Goal: Information Seeking & Learning: Learn about a topic

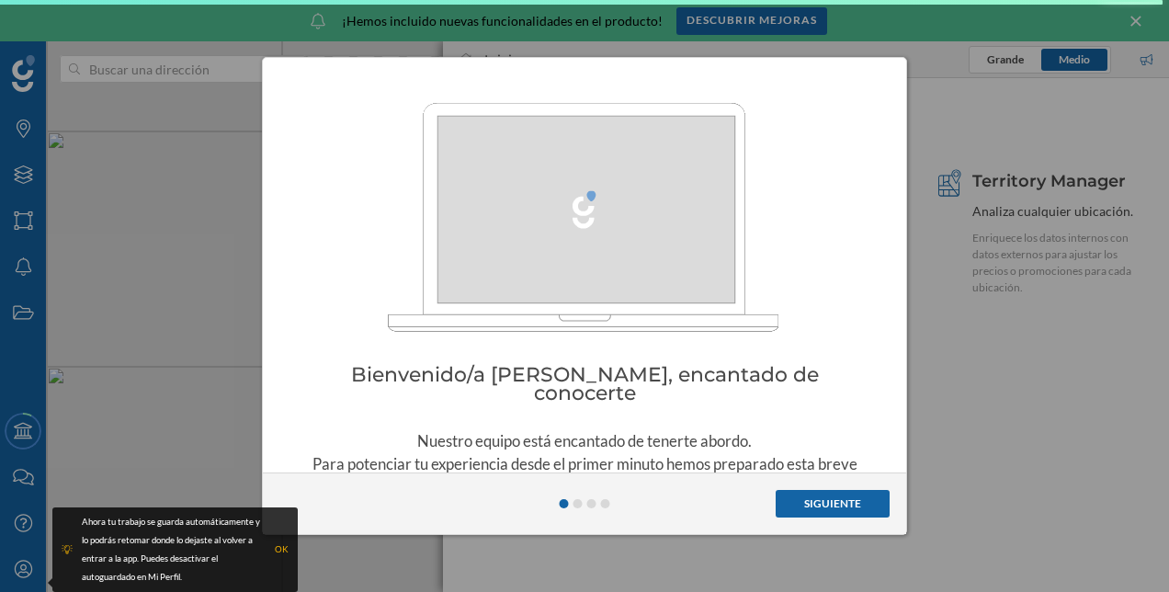
click at [858, 501] on button "Siguiente" at bounding box center [833, 504] width 114 height 28
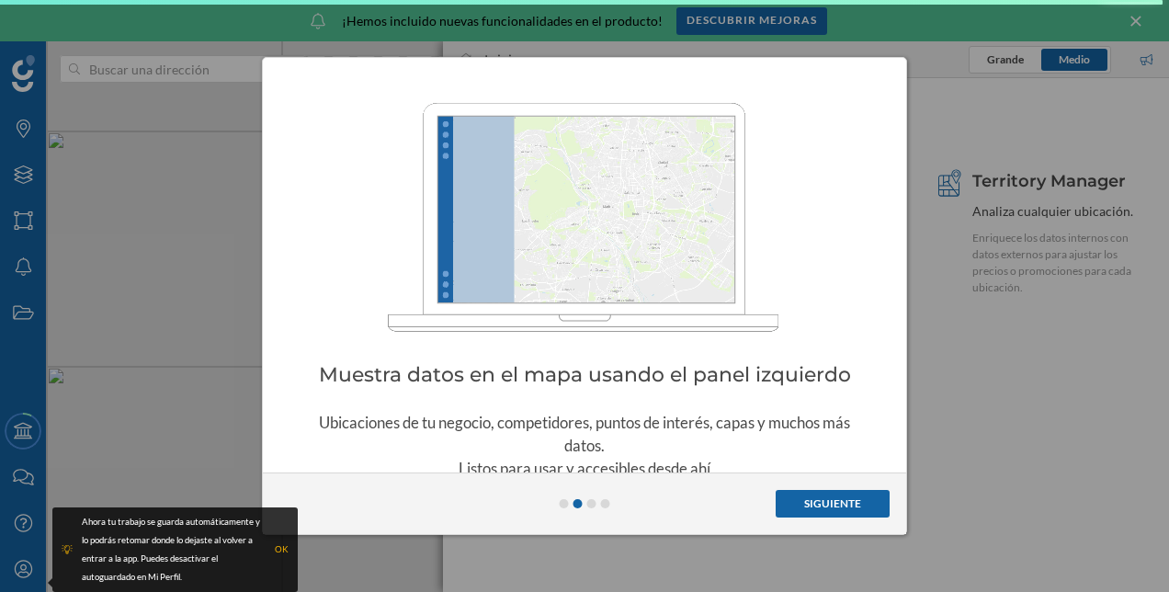
click at [858, 501] on button "Siguiente" at bounding box center [833, 504] width 114 height 28
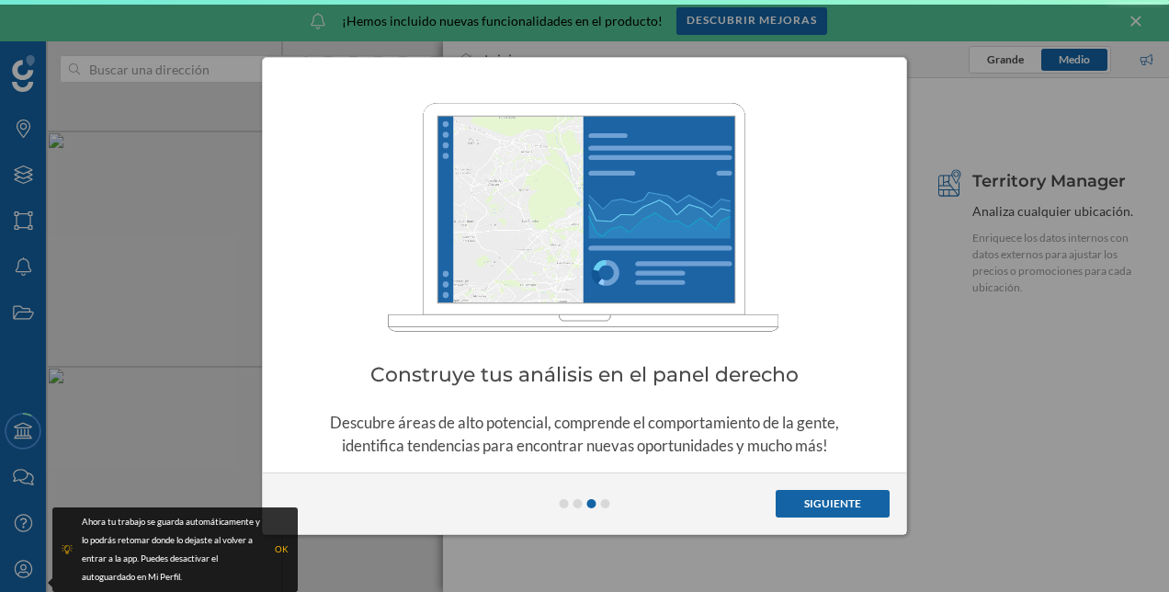
click at [857, 501] on button "Siguiente" at bounding box center [833, 504] width 114 height 28
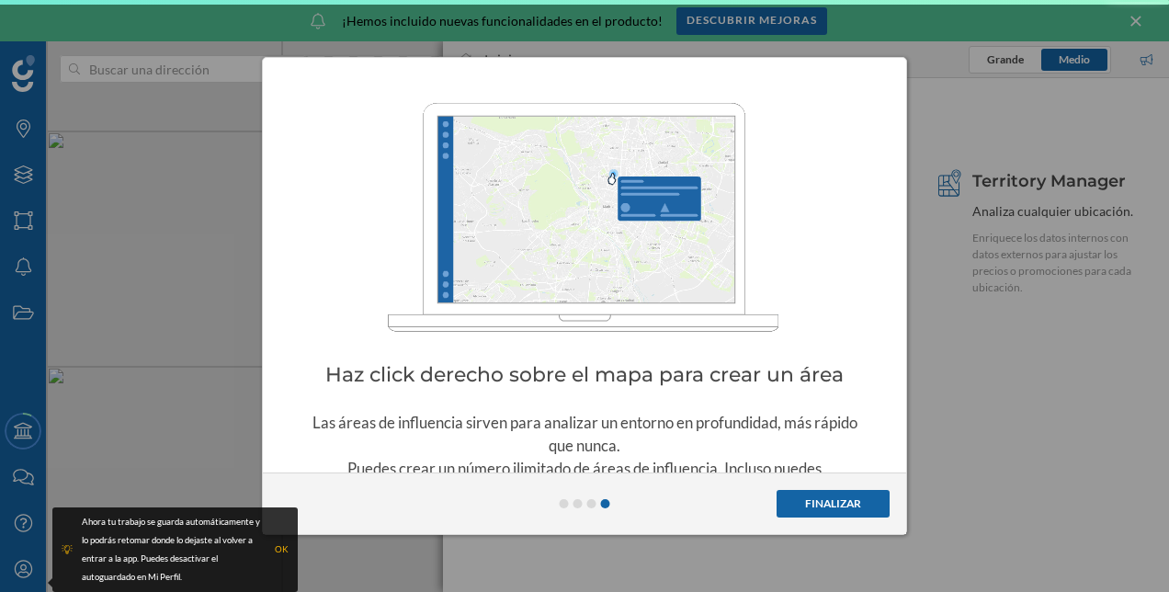
click at [857, 501] on button "Finalizar" at bounding box center [833, 504] width 113 height 28
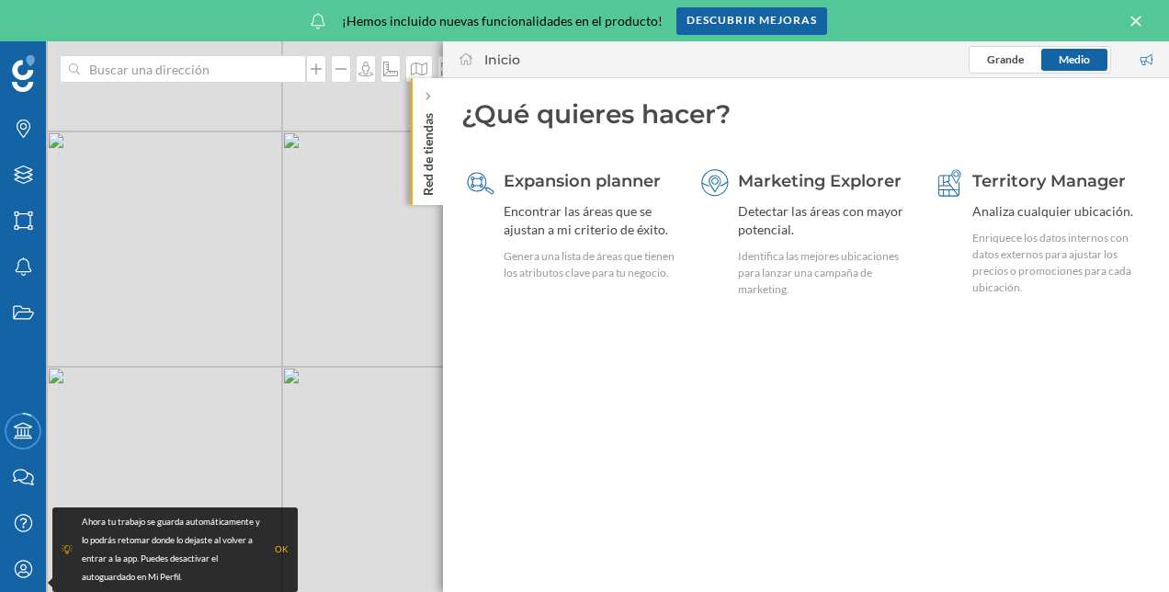
click at [435, 109] on p "Red de tiendas" at bounding box center [428, 151] width 18 height 90
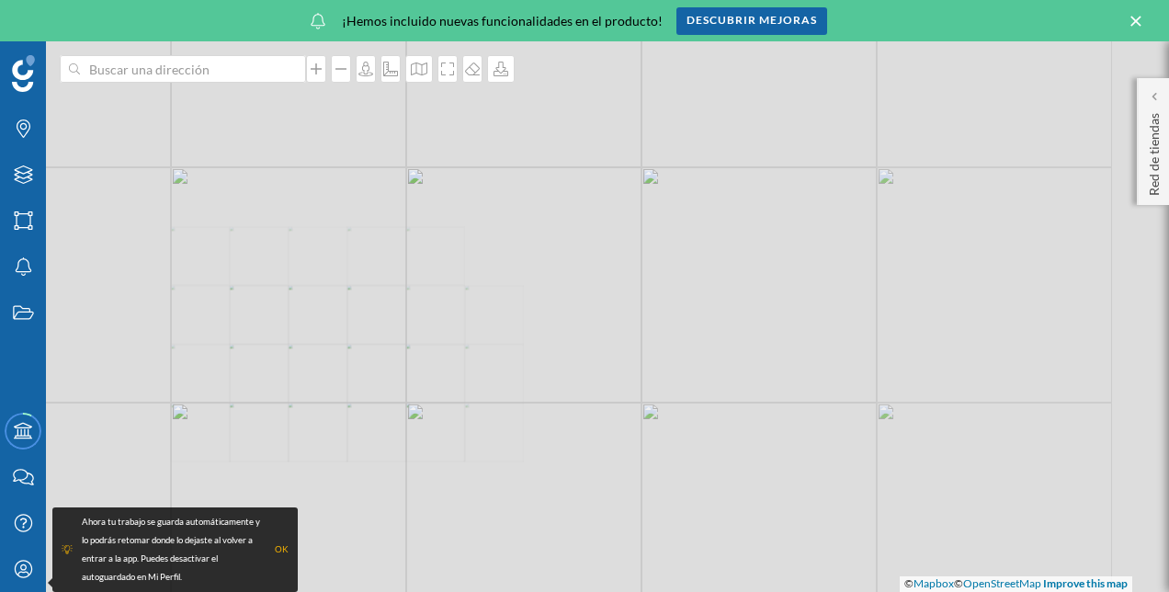
drag, startPoint x: 737, startPoint y: 390, endPoint x: 500, endPoint y: 375, distance: 237.6
click at [500, 375] on div "© Mapbox © OpenStreetMap Improve this map" at bounding box center [584, 316] width 1169 height 551
drag, startPoint x: 767, startPoint y: 415, endPoint x: 655, endPoint y: 395, distance: 113.9
click at [659, 398] on div "© Mapbox © OpenStreetMap Improve this map" at bounding box center [584, 316] width 1169 height 551
drag, startPoint x: 823, startPoint y: 439, endPoint x: 651, endPoint y: 342, distance: 197.5
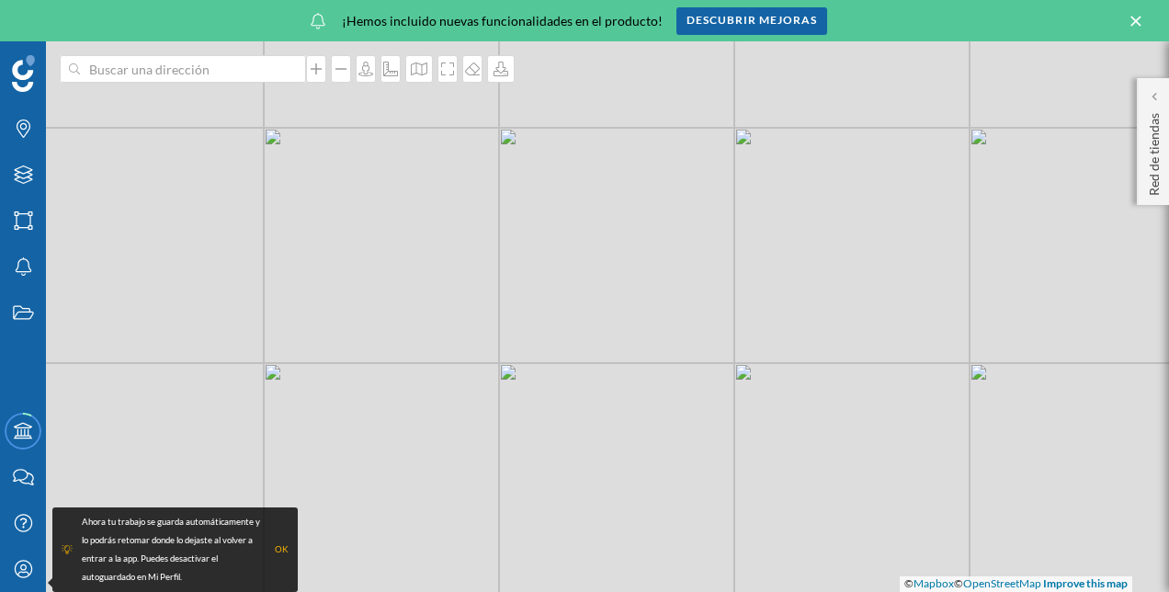
click at [664, 347] on div "© Mapbox © OpenStreetMap Improve this map" at bounding box center [584, 316] width 1169 height 551
drag, startPoint x: 985, startPoint y: 399, endPoint x: 728, endPoint y: 355, distance: 261.1
click at [728, 355] on div "© Mapbox © OpenStreetMap Improve this map" at bounding box center [584, 316] width 1169 height 551
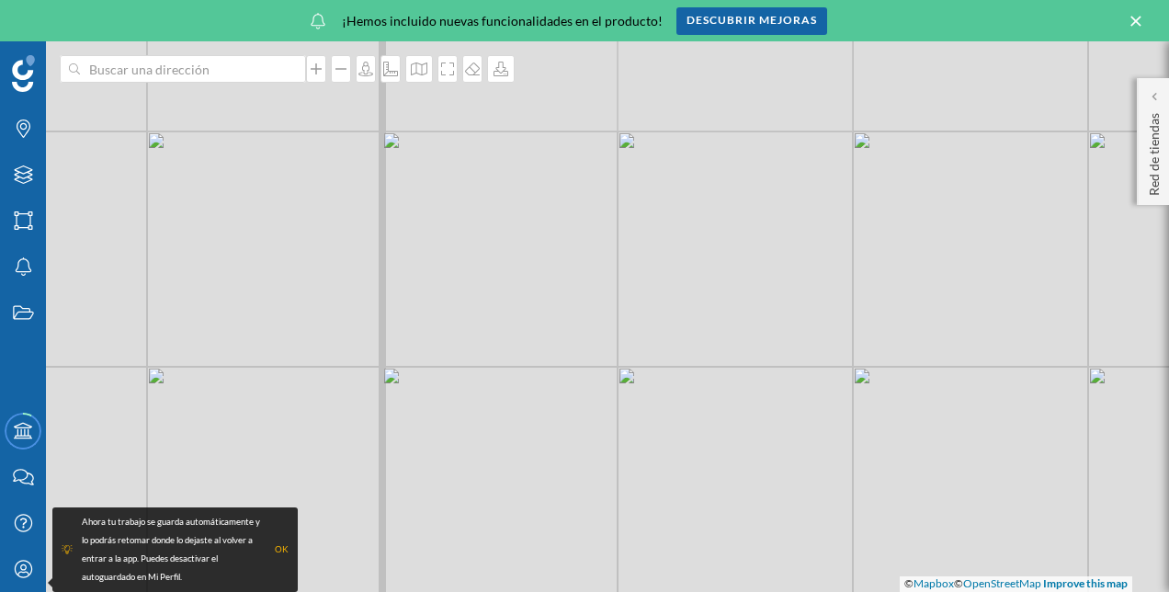
drag, startPoint x: 554, startPoint y: 422, endPoint x: 672, endPoint y: 306, distance: 165.1
click at [669, 303] on div "© Mapbox © OpenStreetMap Improve this map" at bounding box center [584, 316] width 1169 height 551
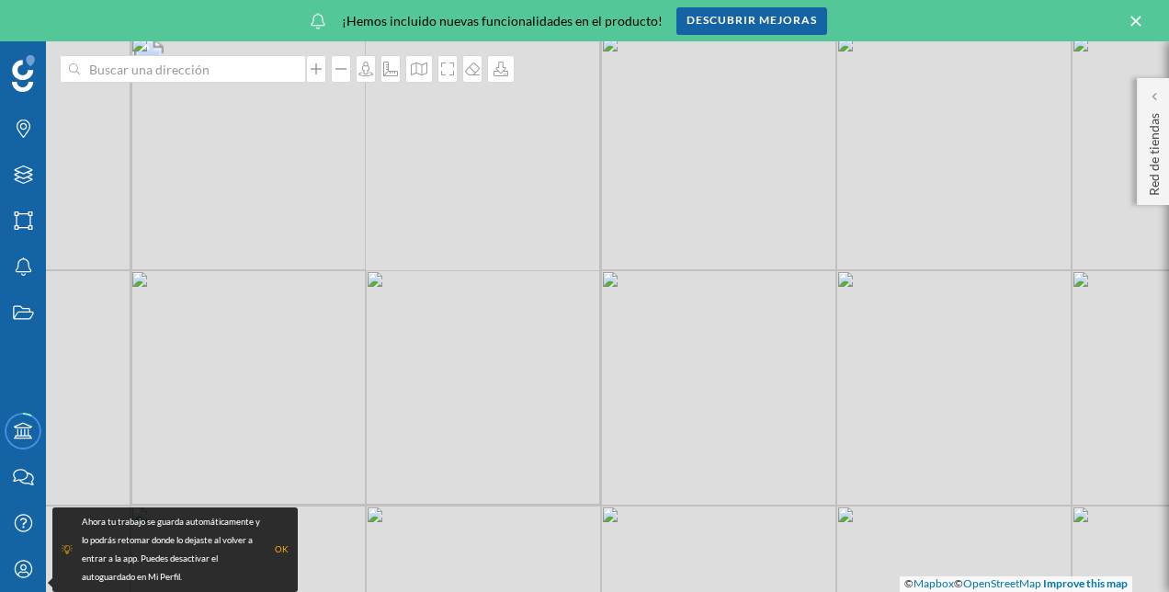
drag, startPoint x: 804, startPoint y: 202, endPoint x: 776, endPoint y: 255, distance: 59.6
click at [778, 254] on div "© Mapbox © OpenStreetMap Improve this map" at bounding box center [584, 316] width 1169 height 551
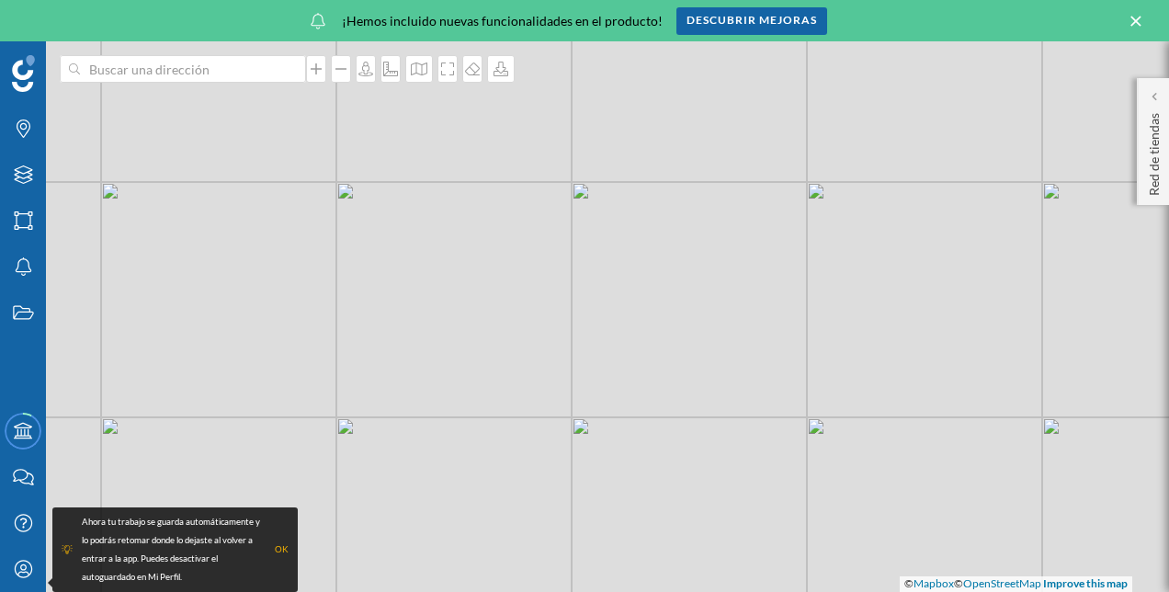
drag, startPoint x: 638, startPoint y: 349, endPoint x: 636, endPoint y: 279, distance: 69.9
click at [636, 279] on div "© Mapbox © OpenStreetMap Improve this map" at bounding box center [584, 316] width 1169 height 551
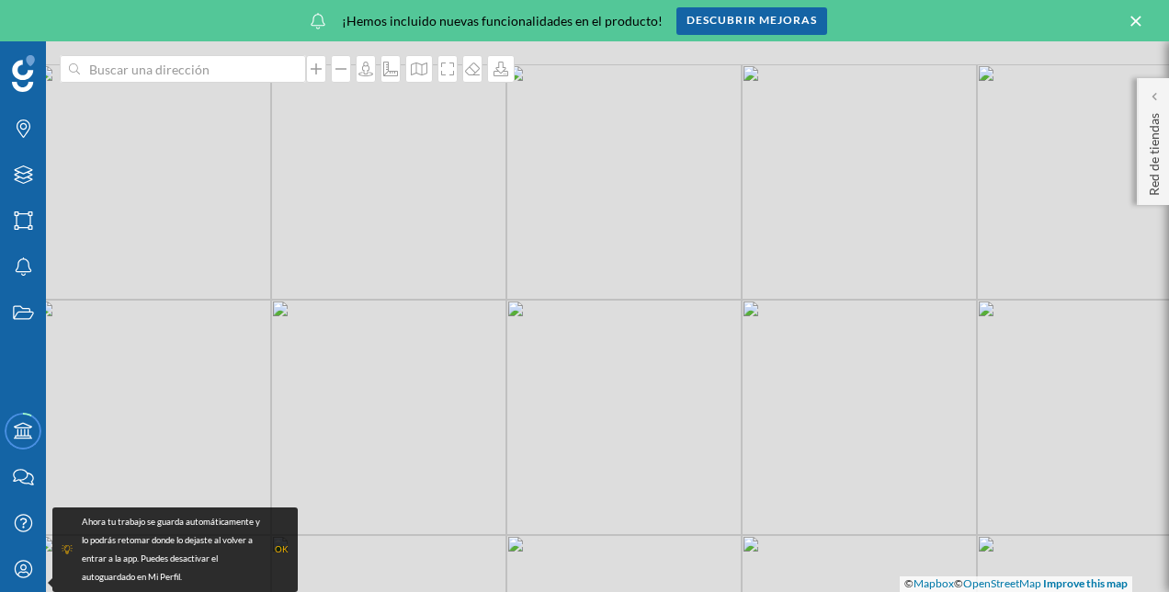
drag, startPoint x: 645, startPoint y: 278, endPoint x: 649, endPoint y: 322, distance: 44.3
click at [647, 317] on div "© Mapbox © OpenStreetMap Improve this map" at bounding box center [584, 316] width 1169 height 551
drag, startPoint x: 654, startPoint y: 316, endPoint x: 759, endPoint y: 406, distance: 138.2
click at [759, 406] on div "© Mapbox © OpenStreetMap Improve this map" at bounding box center [584, 316] width 1169 height 551
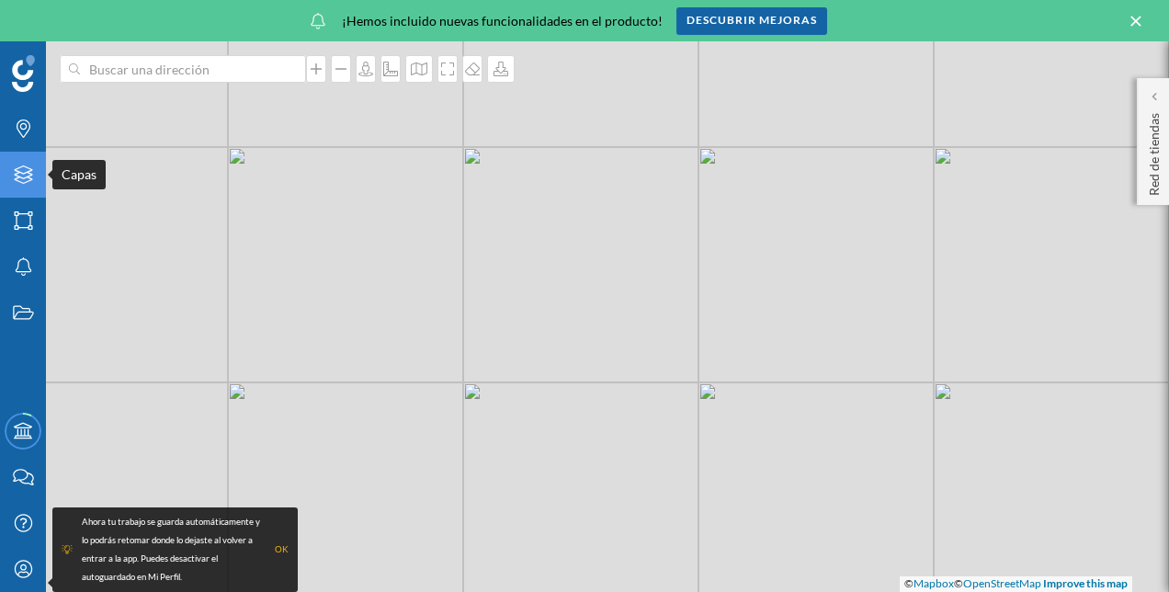
click at [14, 175] on icon at bounding box center [23, 174] width 18 height 18
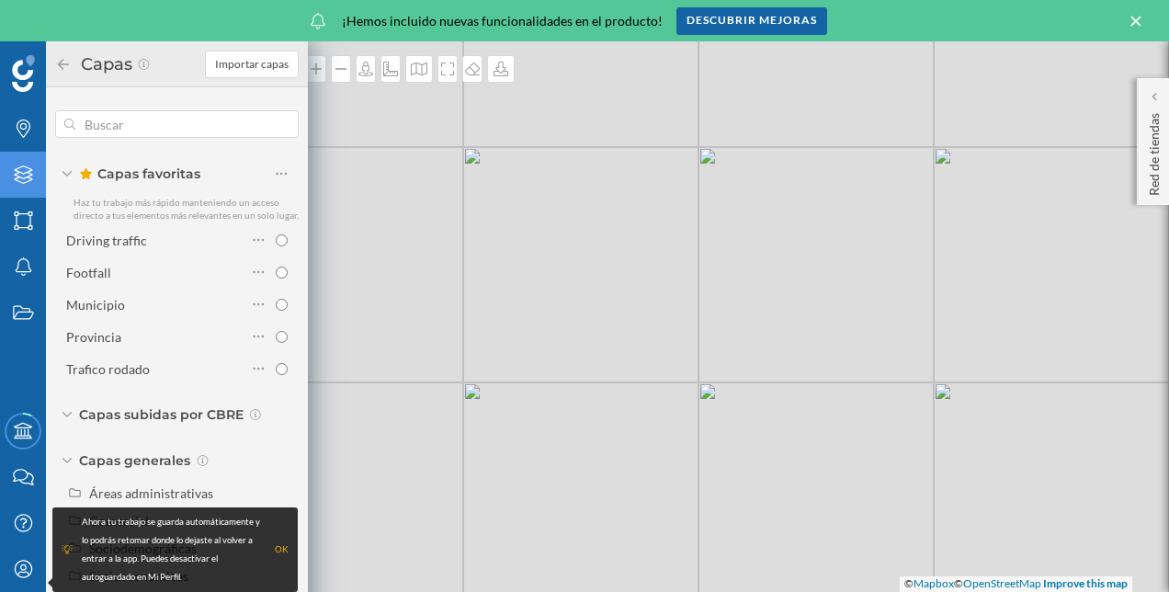
click at [277, 551] on div "OK" at bounding box center [282, 549] width 14 height 18
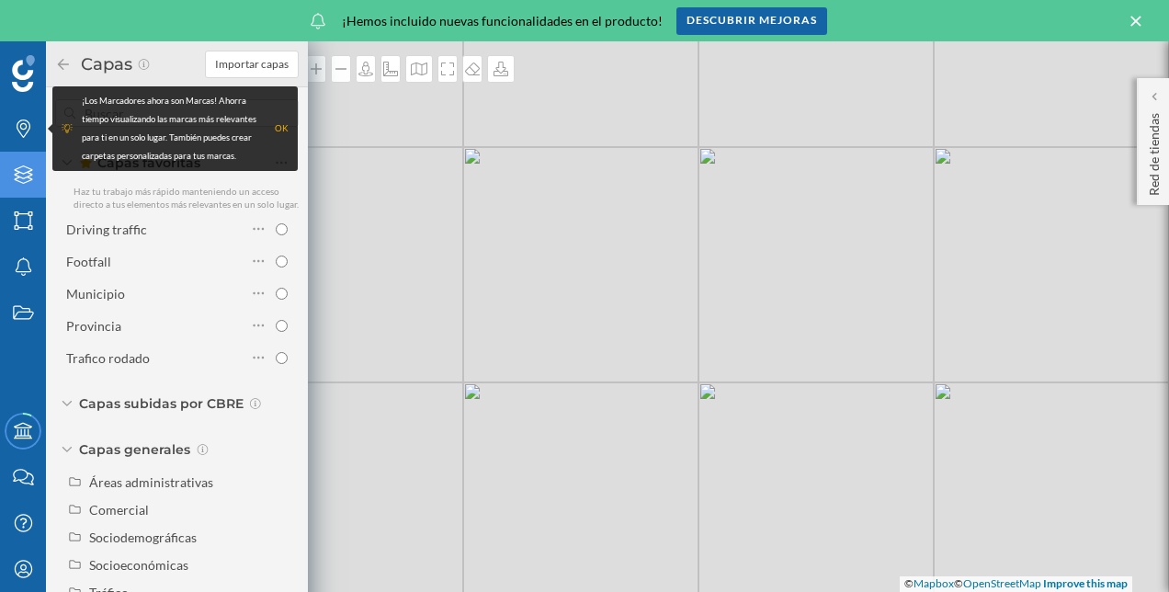
scroll to position [24, 0]
click at [76, 400] on div "Capas subidas por CBRE" at bounding box center [177, 403] width 244 height 18
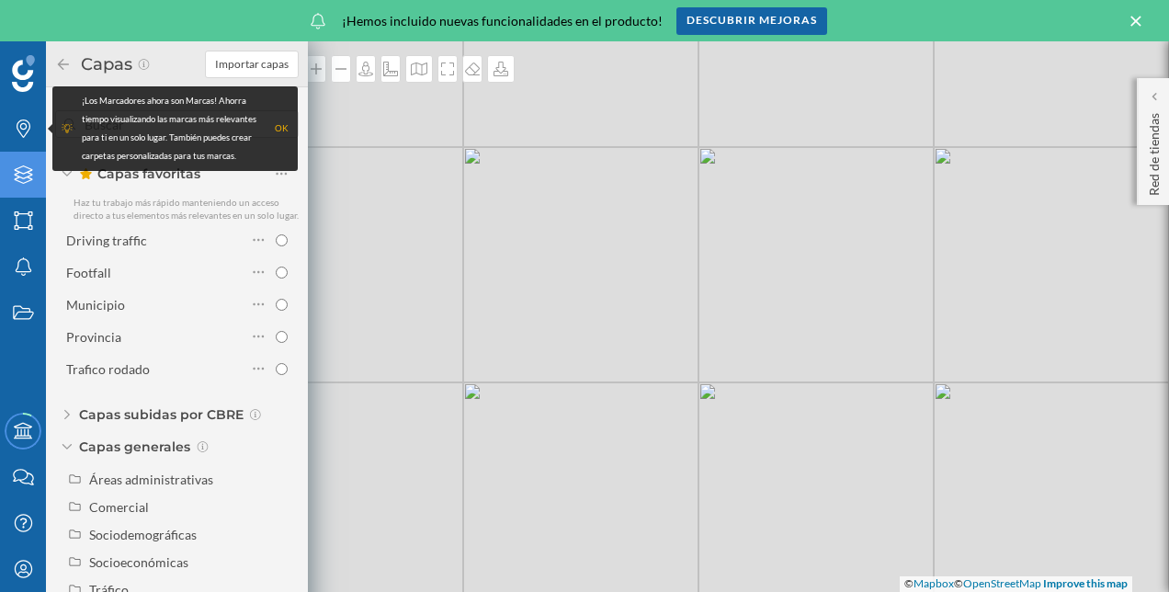
click at [70, 414] on div "Capas subidas por CBRE" at bounding box center [177, 414] width 244 height 18
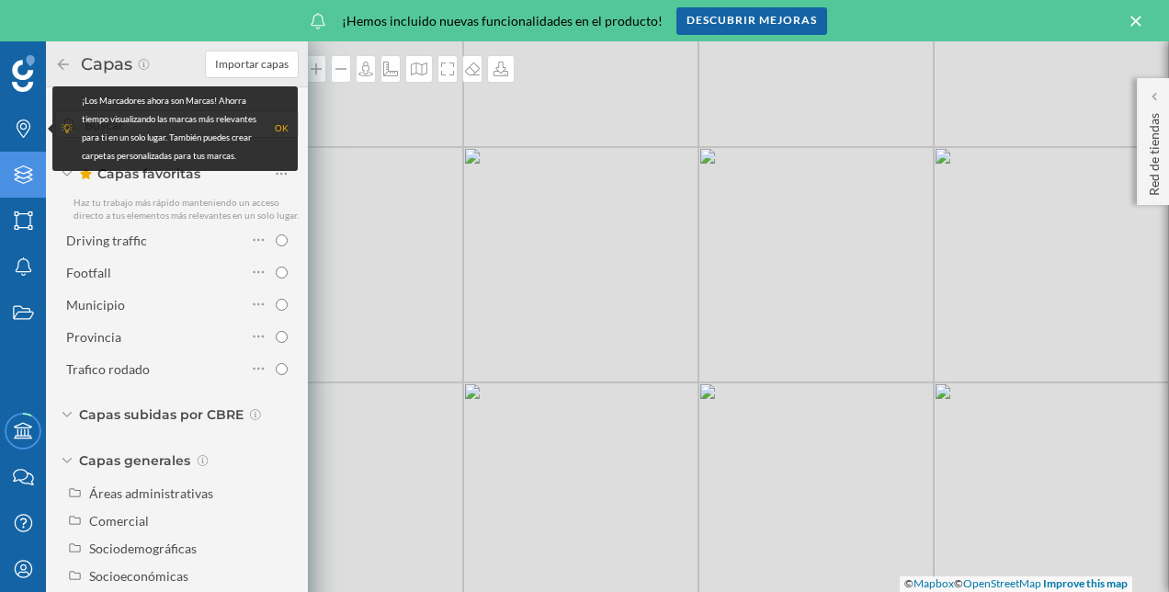
scroll to position [24, 0]
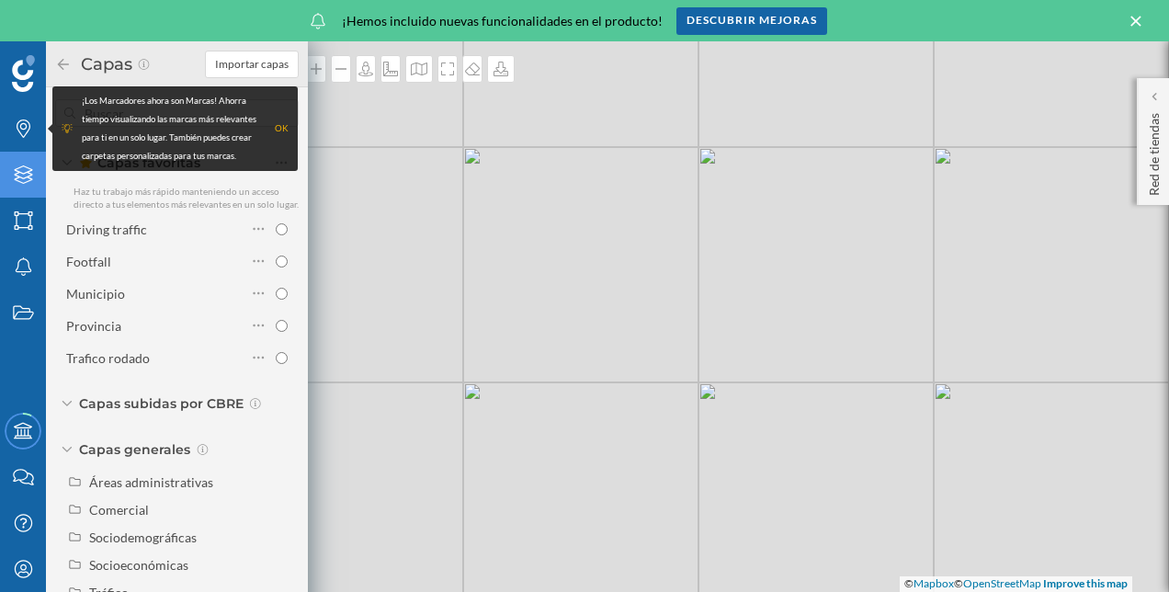
click at [1130, 16] on icon at bounding box center [1136, 21] width 20 height 17
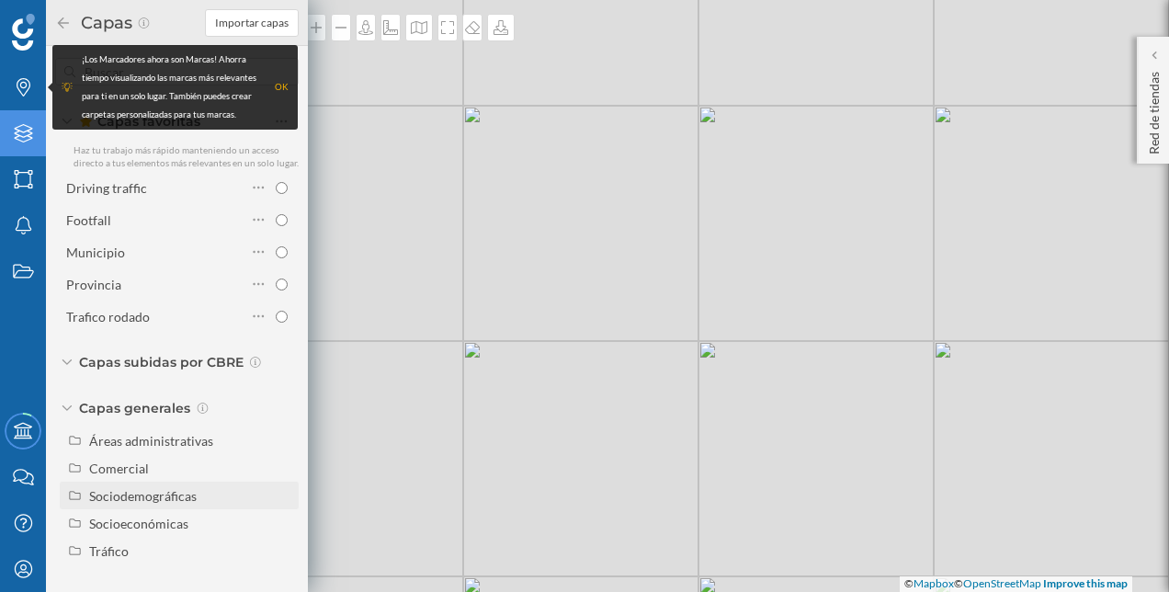
click at [68, 493] on icon at bounding box center [75, 495] width 14 height 11
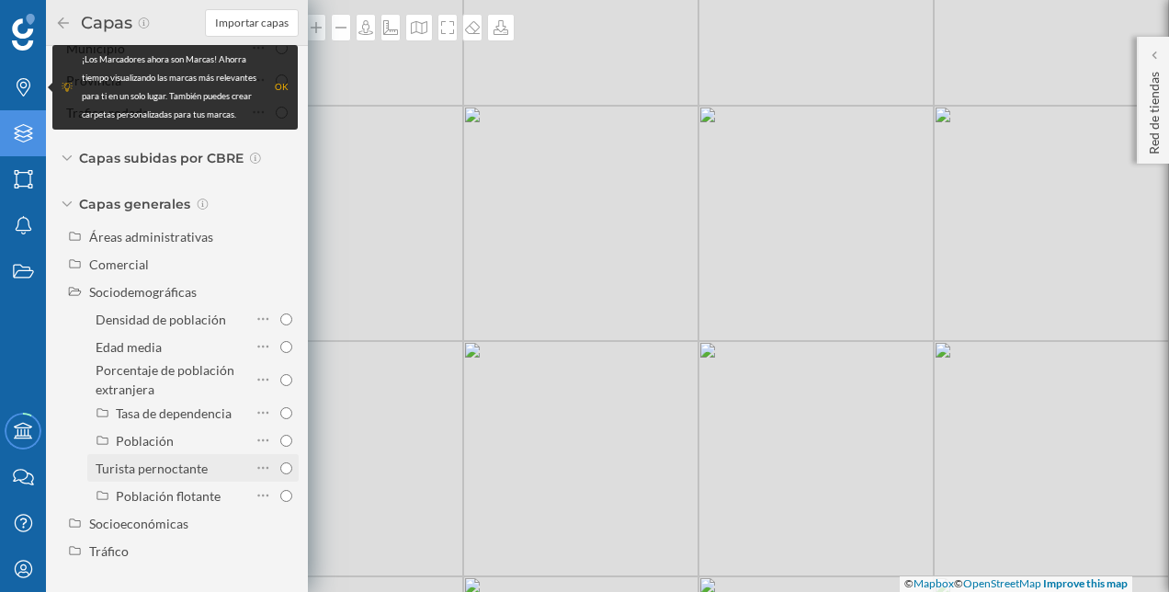
scroll to position [228, 0]
click at [72, 526] on icon at bounding box center [75, 522] width 14 height 11
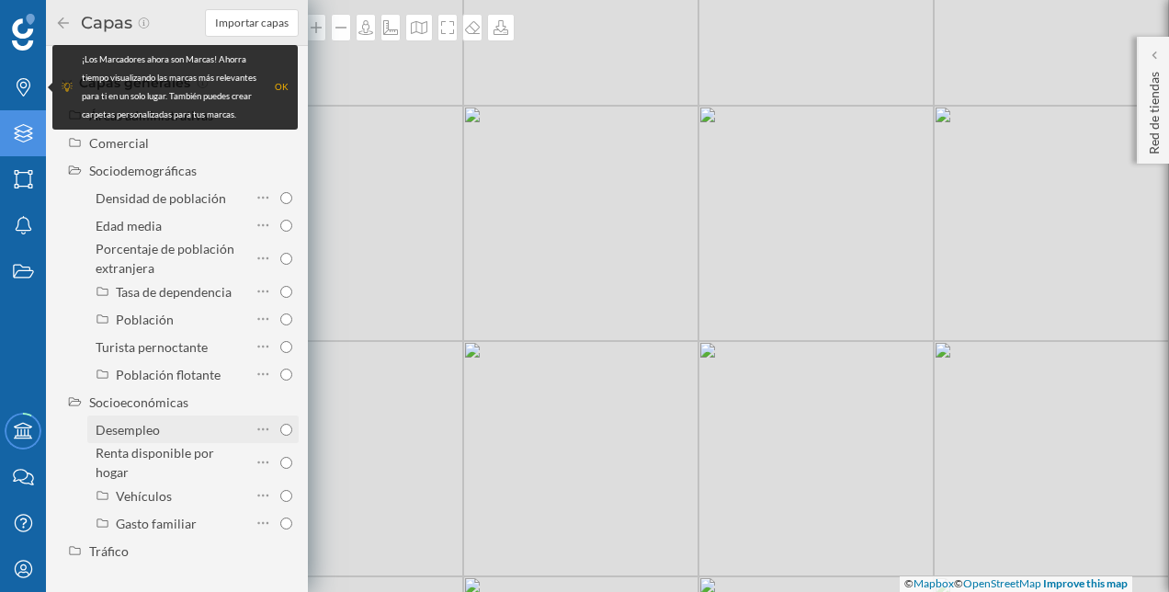
scroll to position [349, 0]
drag, startPoint x: 77, startPoint y: 549, endPoint x: 89, endPoint y: 541, distance: 14.0
click at [76, 549] on icon at bounding box center [75, 550] width 14 height 11
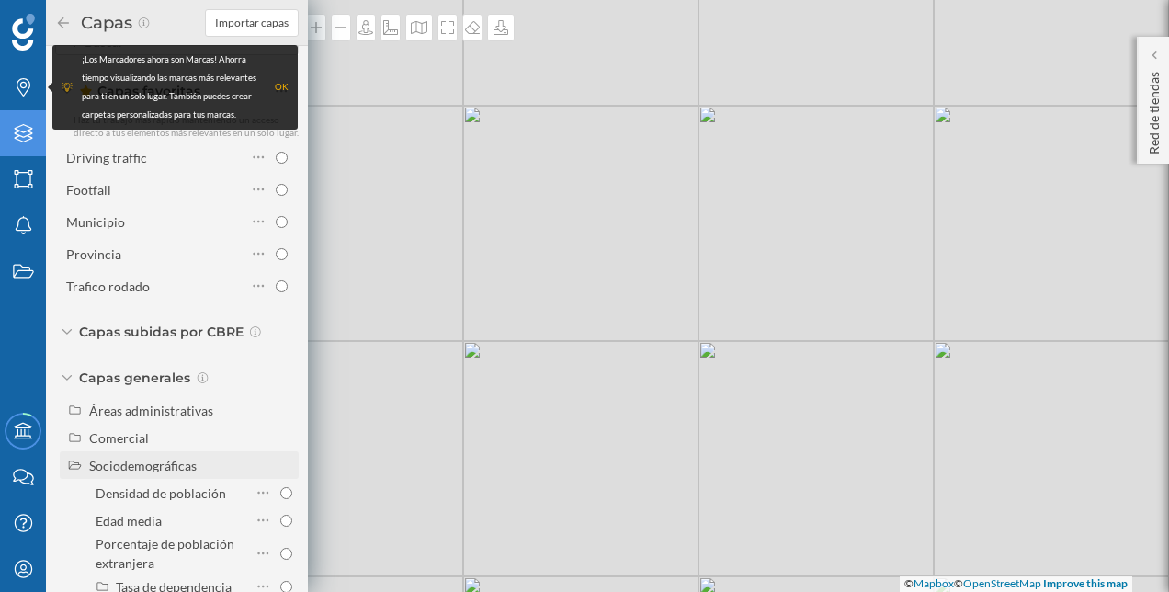
scroll to position [37, 0]
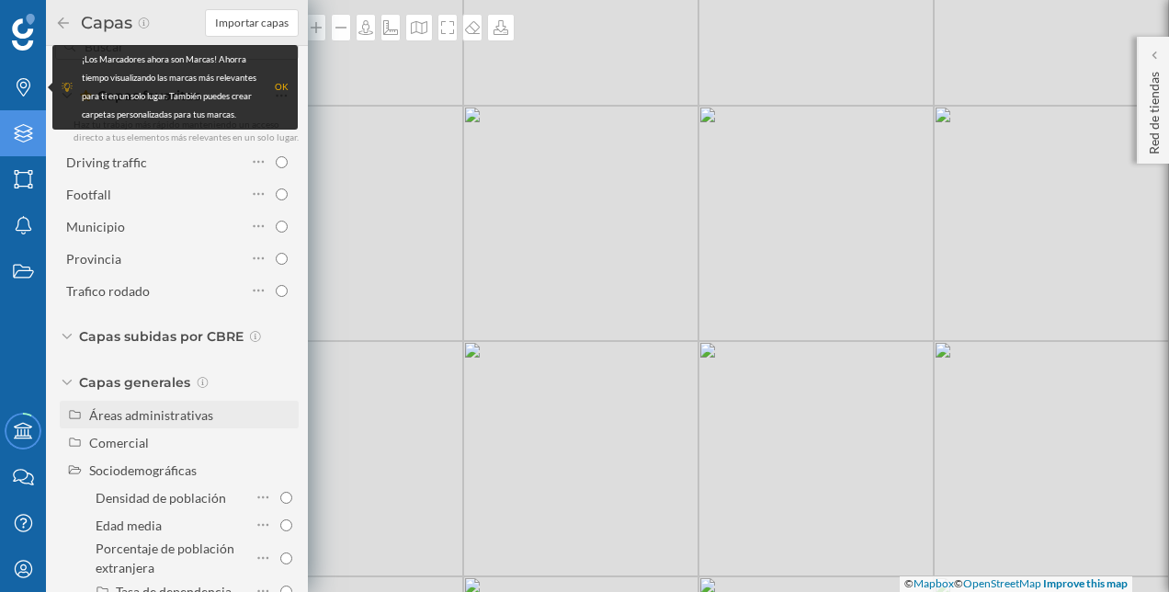
click at [74, 418] on icon at bounding box center [75, 414] width 11 height 8
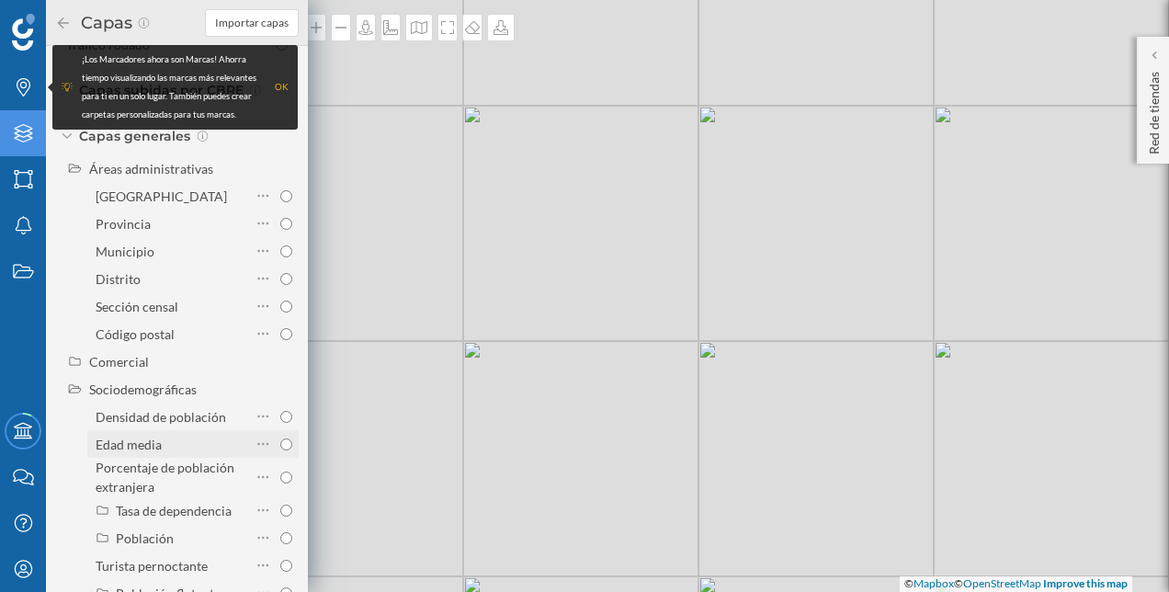
scroll to position [312, 0]
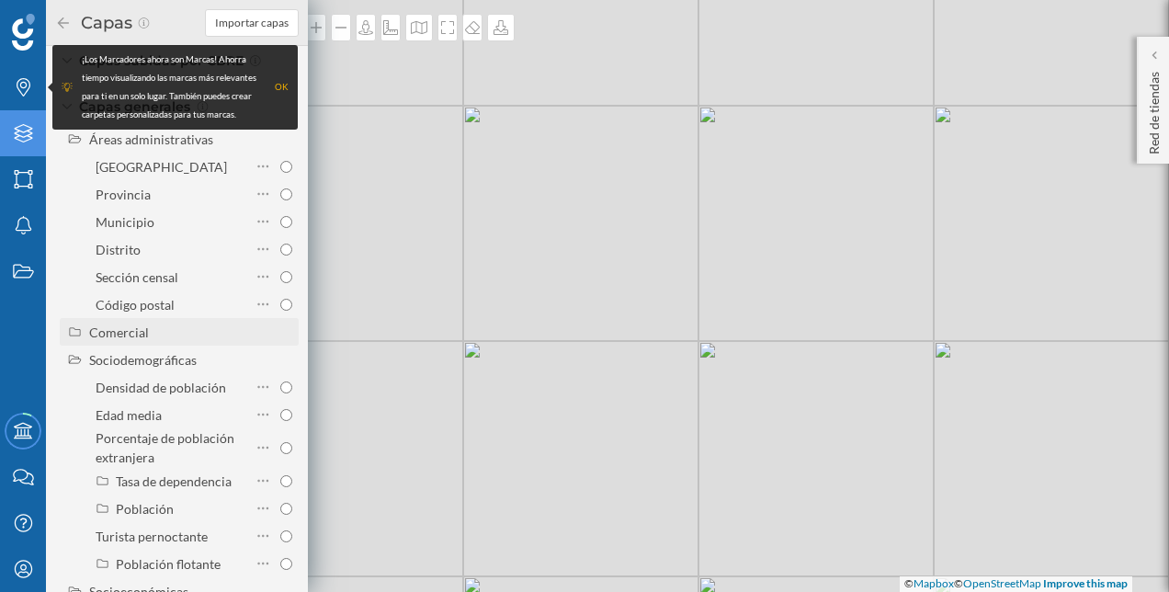
click at [75, 337] on icon at bounding box center [75, 331] width 14 height 11
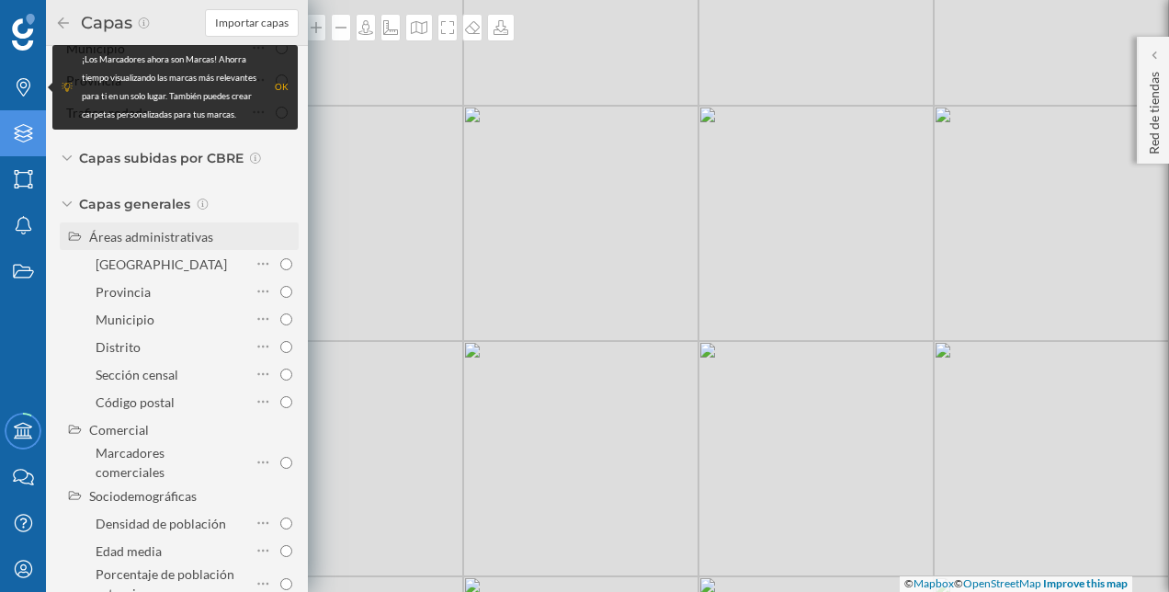
scroll to position [129, 0]
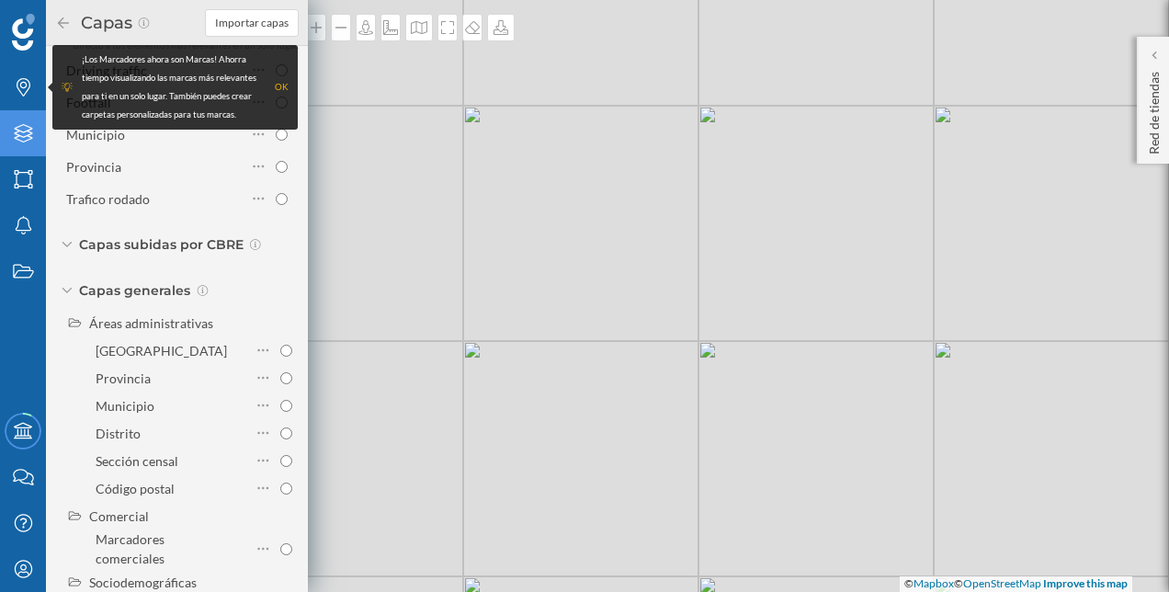
click at [275, 88] on div "OK" at bounding box center [282, 87] width 14 height 18
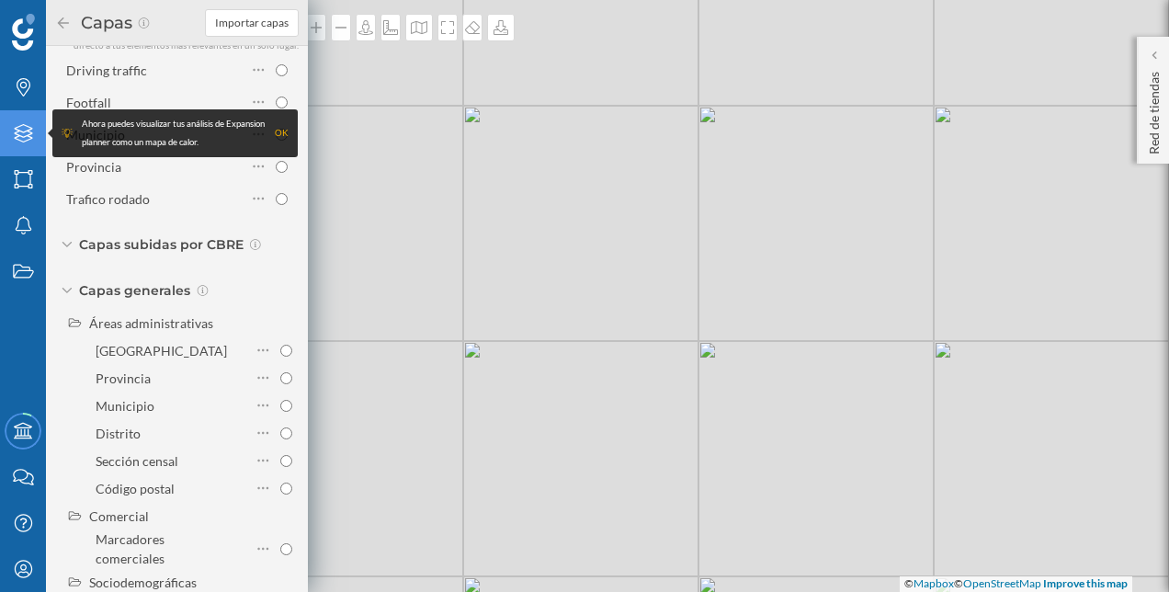
click at [281, 129] on div "OK" at bounding box center [282, 133] width 14 height 18
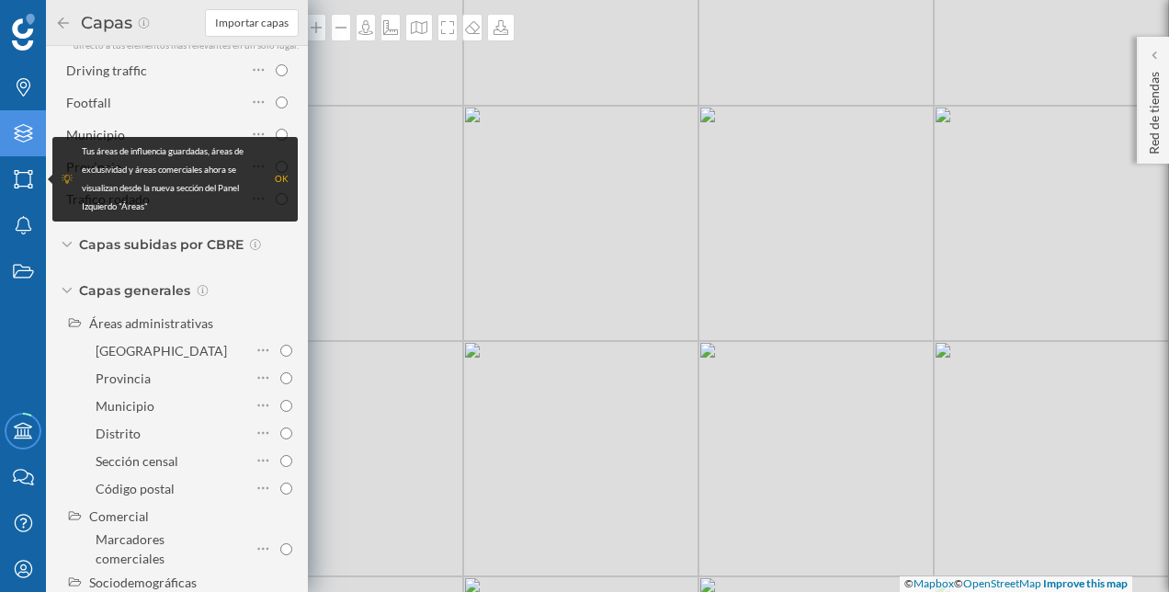
click at [274, 178] on div "Tus áreas de influencia guardadas, áreas de exclusividad y áreas comerciales ah…" at bounding box center [175, 179] width 227 height 74
click at [281, 178] on div "OK" at bounding box center [282, 179] width 14 height 18
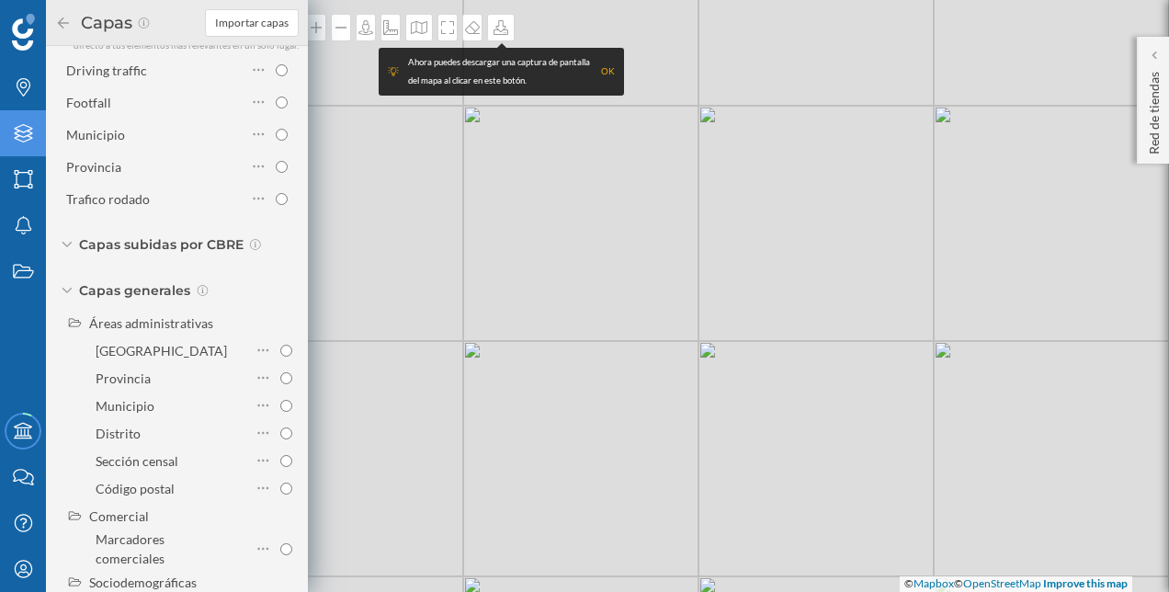
click at [603, 74] on div "OK" at bounding box center [608, 71] width 14 height 18
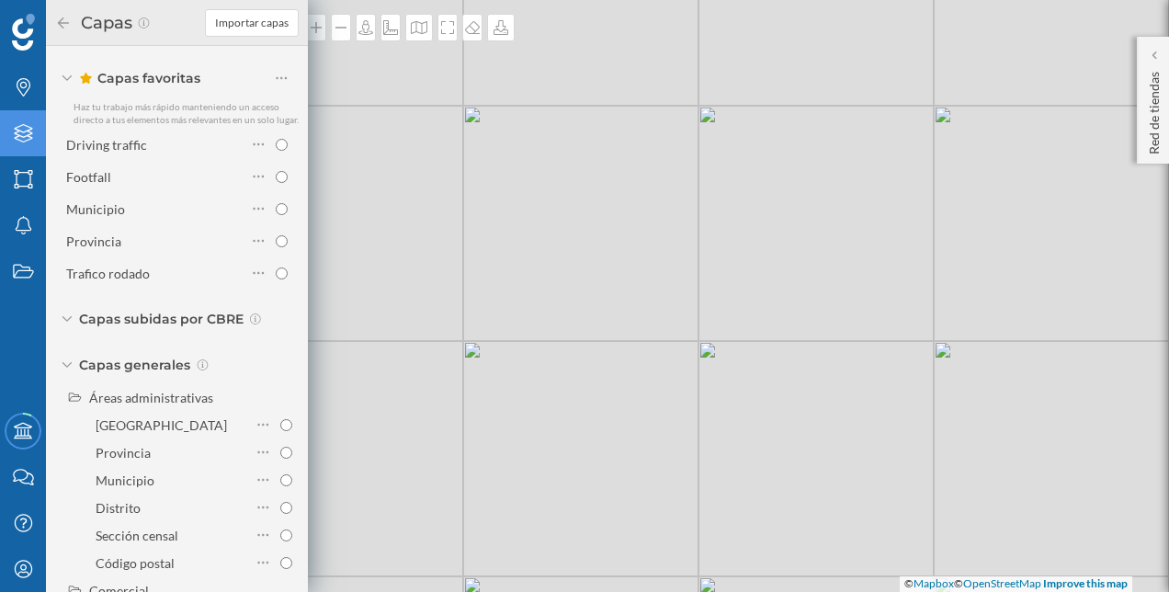
scroll to position [0, 0]
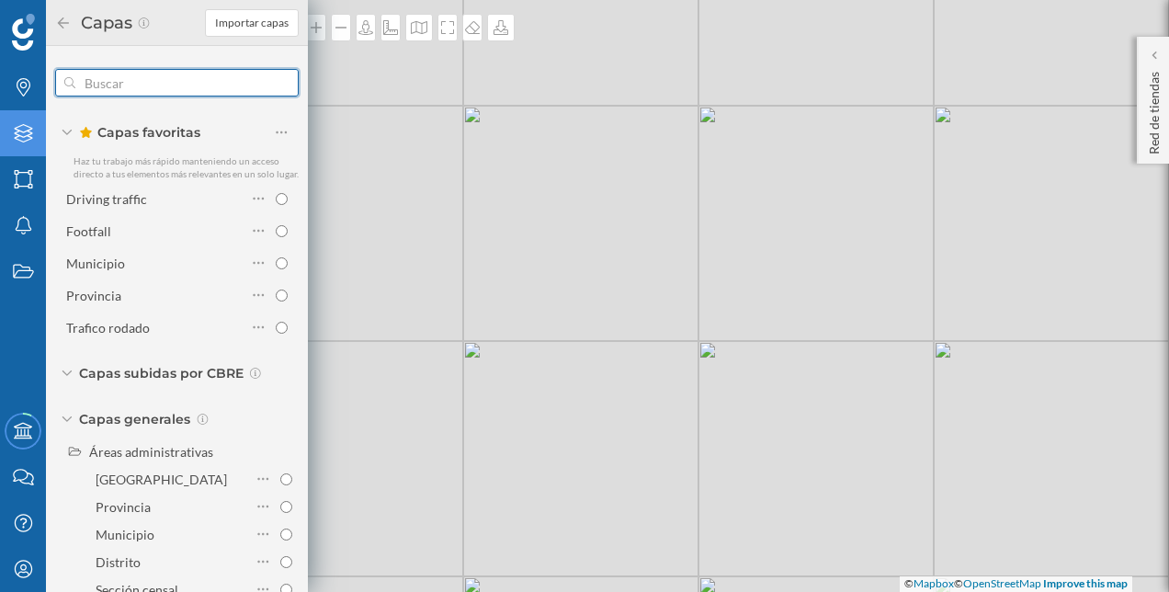
click at [195, 78] on input "text" at bounding box center [176, 82] width 203 height 37
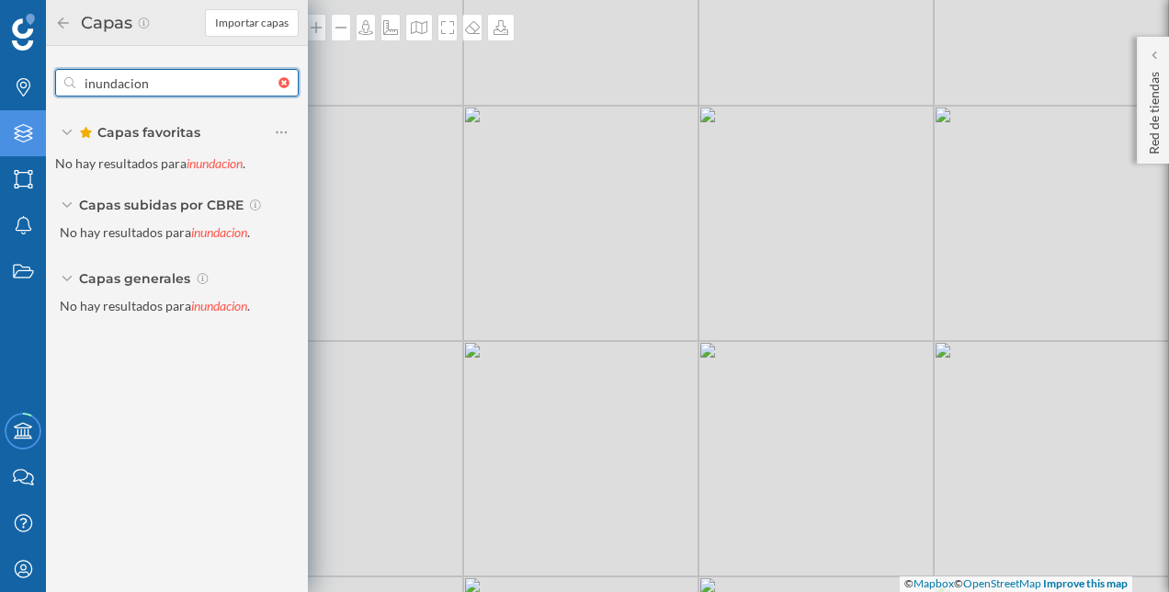
type input "inundacion"
click at [280, 83] on div at bounding box center [288, 82] width 20 height 11
click at [278, 83] on input "text" at bounding box center [176, 82] width 203 height 37
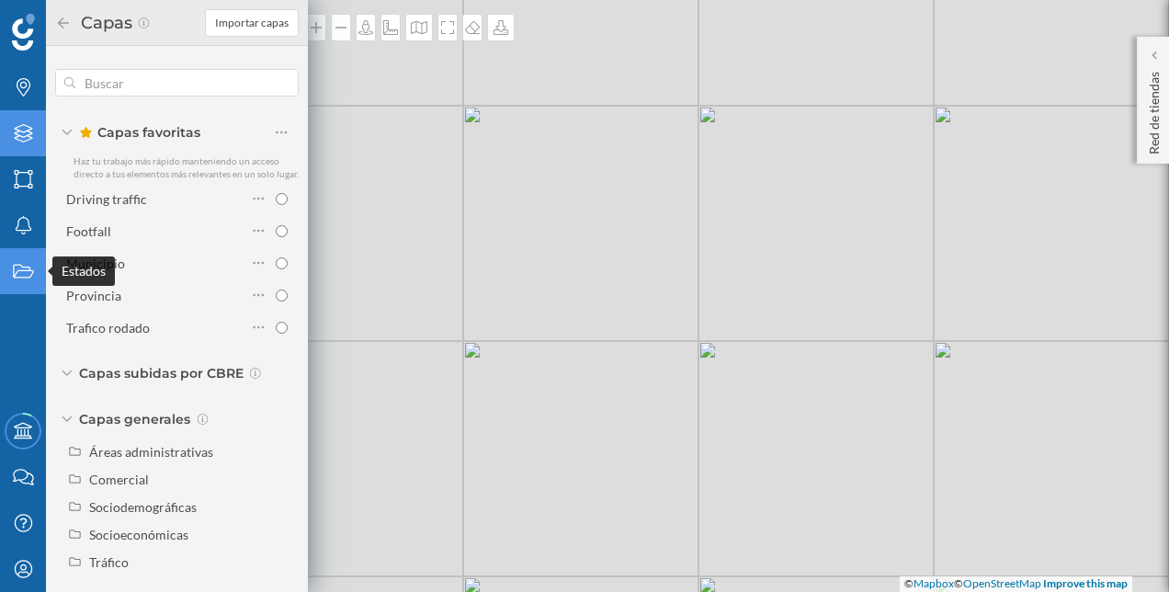
click at [22, 268] on icon "Estados" at bounding box center [23, 271] width 23 height 18
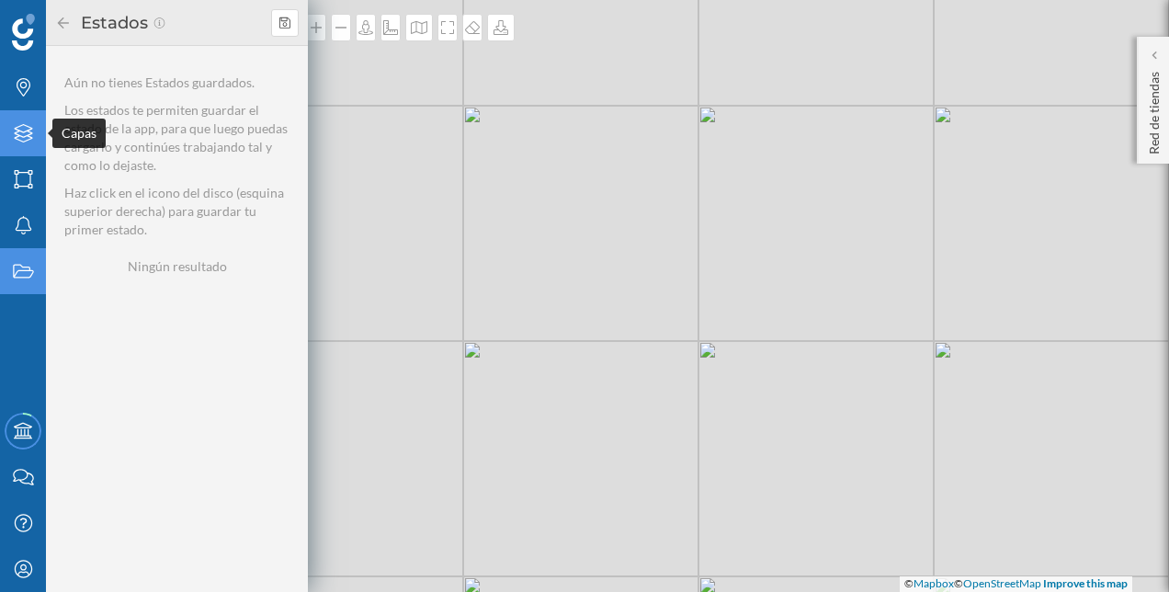
click at [36, 151] on div "Capas" at bounding box center [23, 133] width 46 height 46
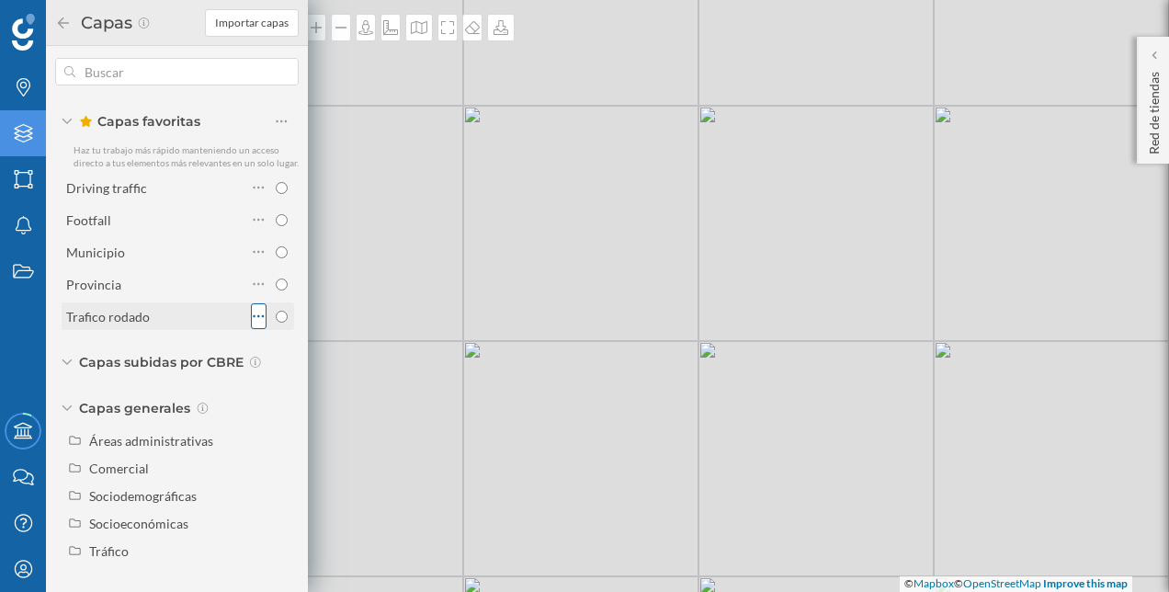
scroll to position [24, 0]
click at [276, 252] on input "radio" at bounding box center [282, 252] width 12 height 12
radio input "true"
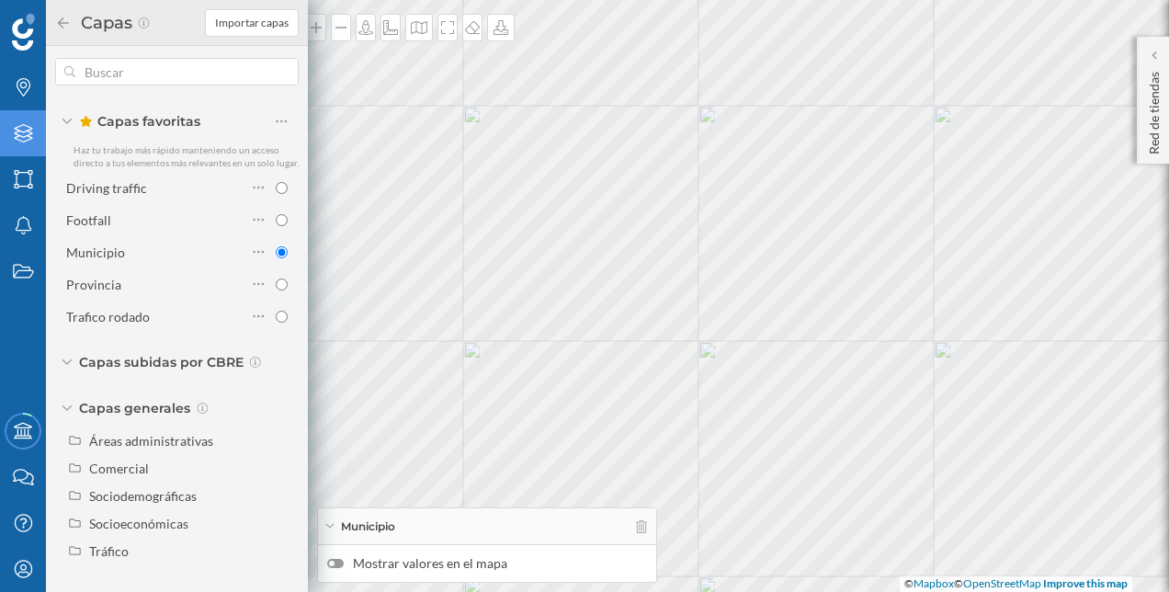
click at [330, 559] on div at bounding box center [335, 563] width 17 height 9
click at [0, 0] on input "Mostrar valores en el mapa" at bounding box center [0, 0] width 0 height 0
drag, startPoint x: 581, startPoint y: 373, endPoint x: 750, endPoint y: 307, distance: 181.6
click at [750, 307] on div "[GEOGRAPHIC_DATA] [GEOGRAPHIC_DATA], [GEOGRAPHIC_DATA], la Massalfassar Emperad…" at bounding box center [584, 296] width 1169 height 592
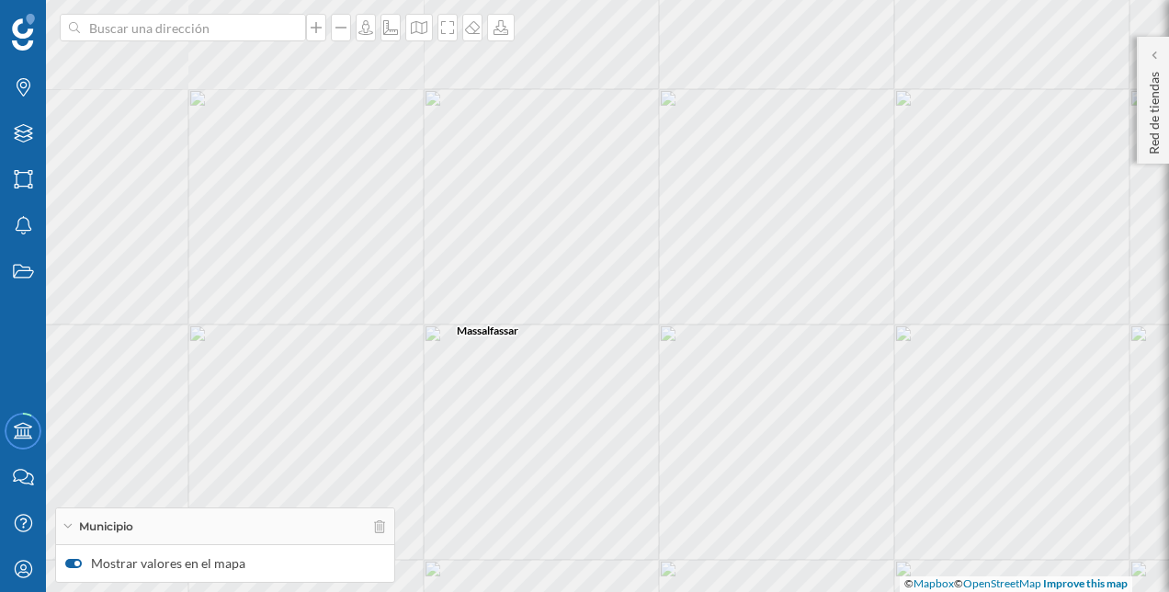
drag, startPoint x: 787, startPoint y: 341, endPoint x: 748, endPoint y: 533, distance: 195.9
click at [783, 581] on div "Albuixech Massalfassar [GEOGRAPHIC_DATA] Massamagrell [GEOGRAPHIC_DATA], la Emp…" at bounding box center [584, 296] width 1169 height 592
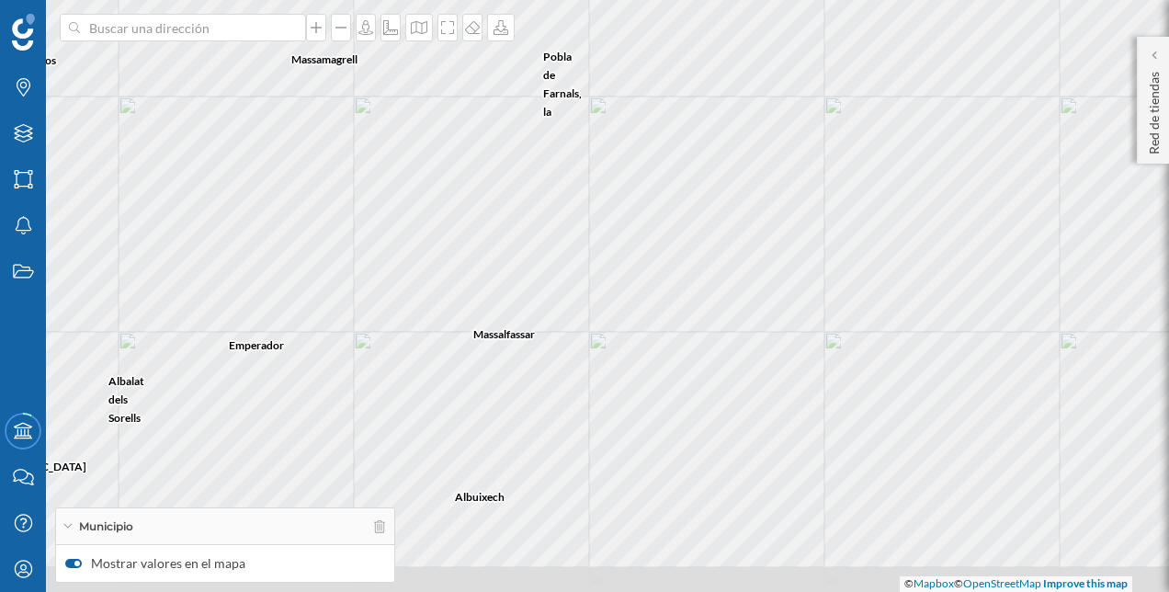
drag, startPoint x: 686, startPoint y: 404, endPoint x: 579, endPoint y: 275, distance: 167.8
click at [579, 275] on div "Massalfassar Emperador [PERSON_NAME] Albalat dels Sorells Museros [GEOGRAPHIC_D…" at bounding box center [584, 296] width 1169 height 592
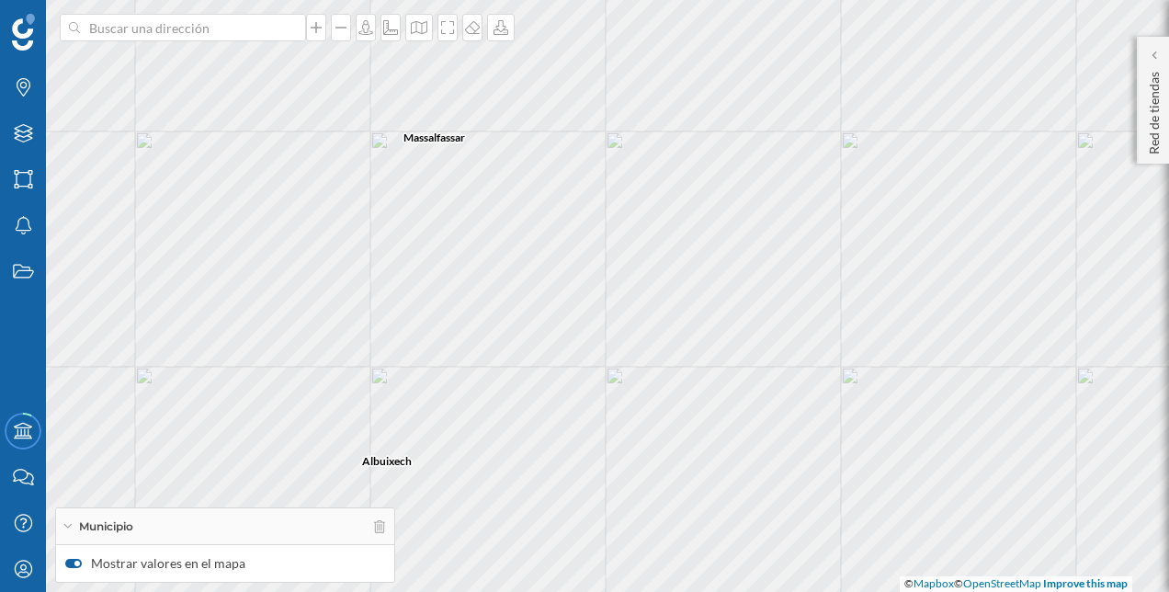
drag, startPoint x: 626, startPoint y: 369, endPoint x: 693, endPoint y: 321, distance: 82.9
click at [693, 321] on div "Albuixech Massalfassar [GEOGRAPHIC_DATA] Albalat dels Sorells [GEOGRAPHIC_DATA]…" at bounding box center [584, 296] width 1169 height 592
click at [650, 358] on div "Albuixech Massalfassar [GEOGRAPHIC_DATA] Albalat dels Sorells [GEOGRAPHIC_DATA]…" at bounding box center [584, 296] width 1169 height 592
click at [74, 560] on div at bounding box center [73, 563] width 17 height 9
click at [0, 0] on input "Mostrar valores en el mapa" at bounding box center [0, 0] width 0 height 0
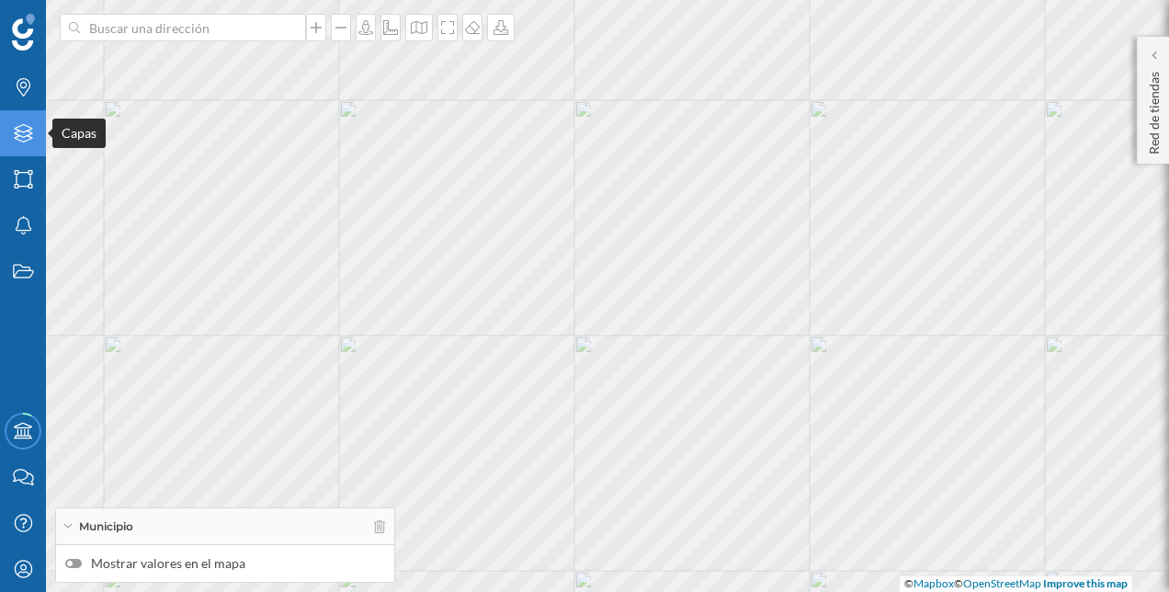
click at [17, 131] on icon at bounding box center [23, 133] width 18 height 18
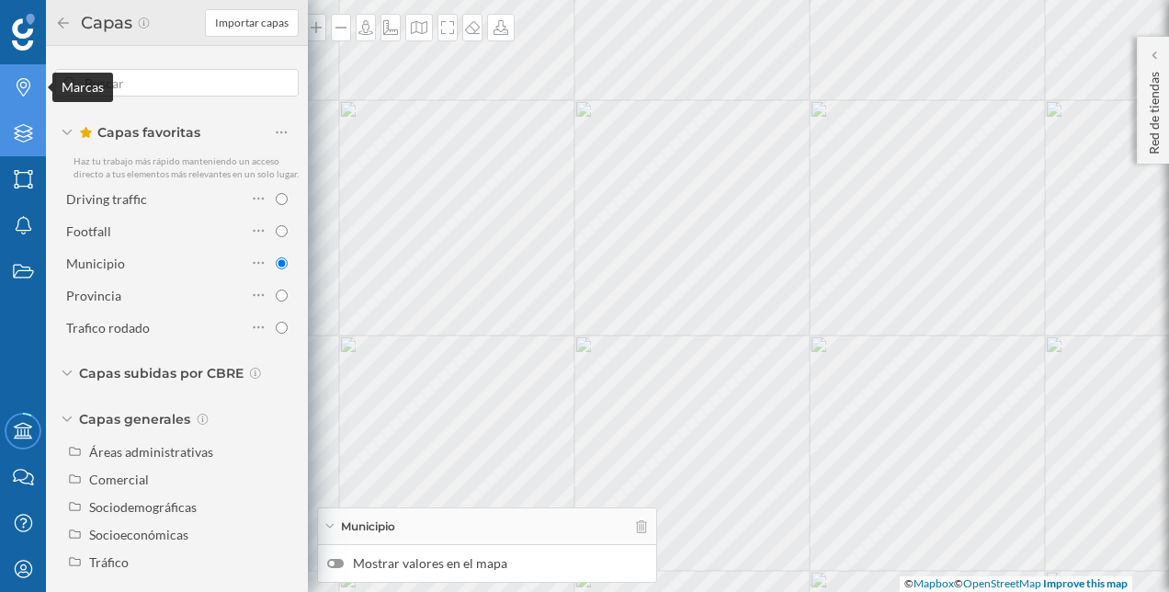
click at [31, 81] on icon "Marcas" at bounding box center [23, 87] width 23 height 18
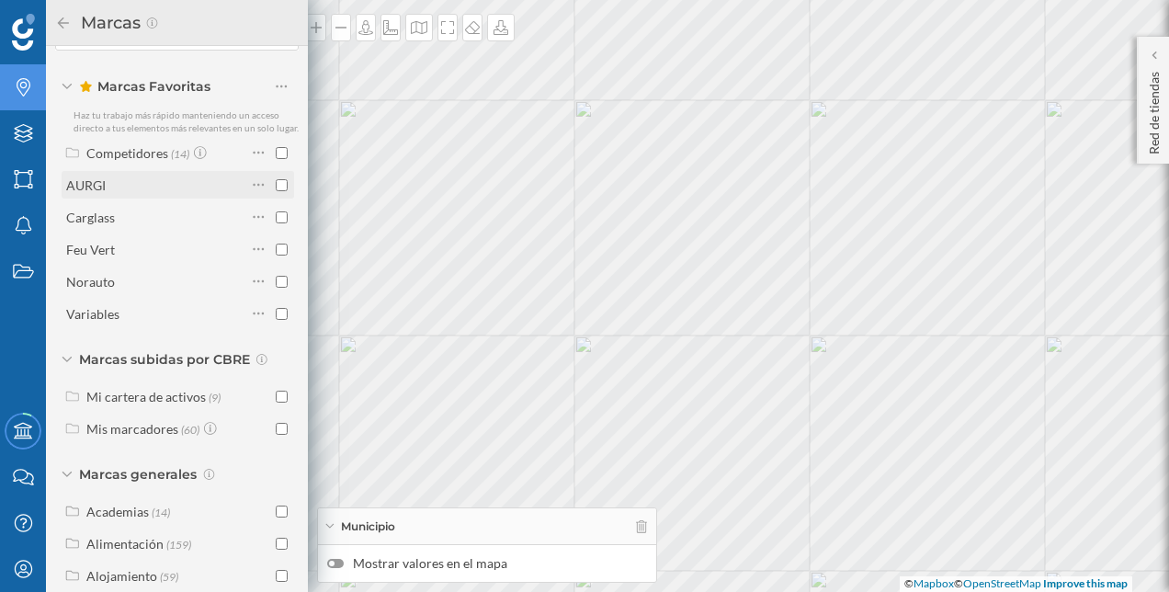
scroll to position [0, 0]
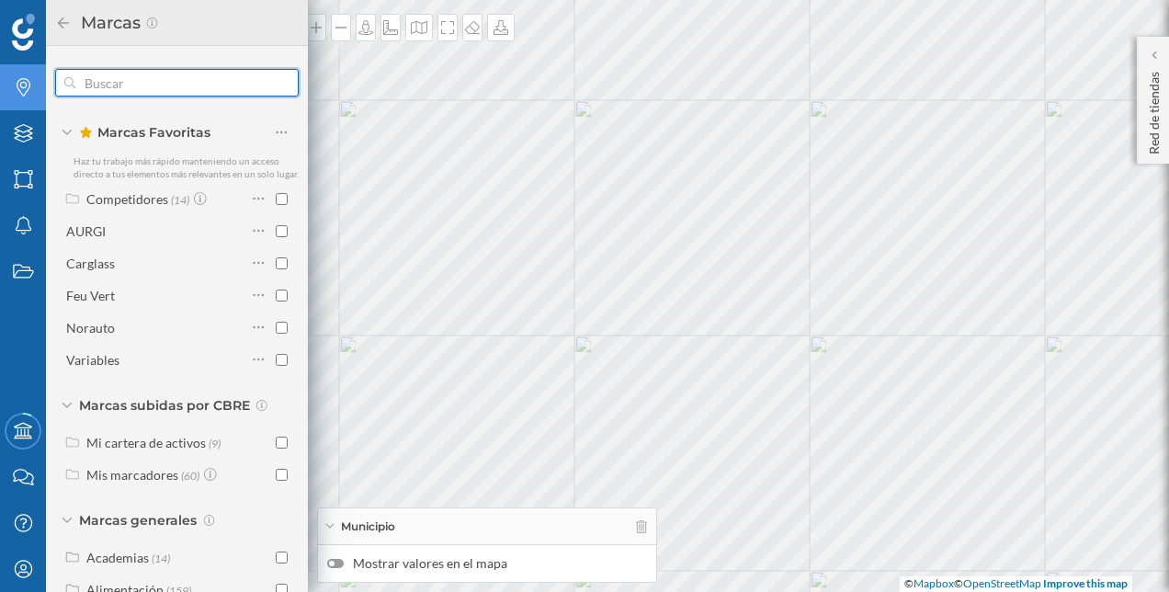
click at [202, 88] on input "text" at bounding box center [176, 82] width 203 height 37
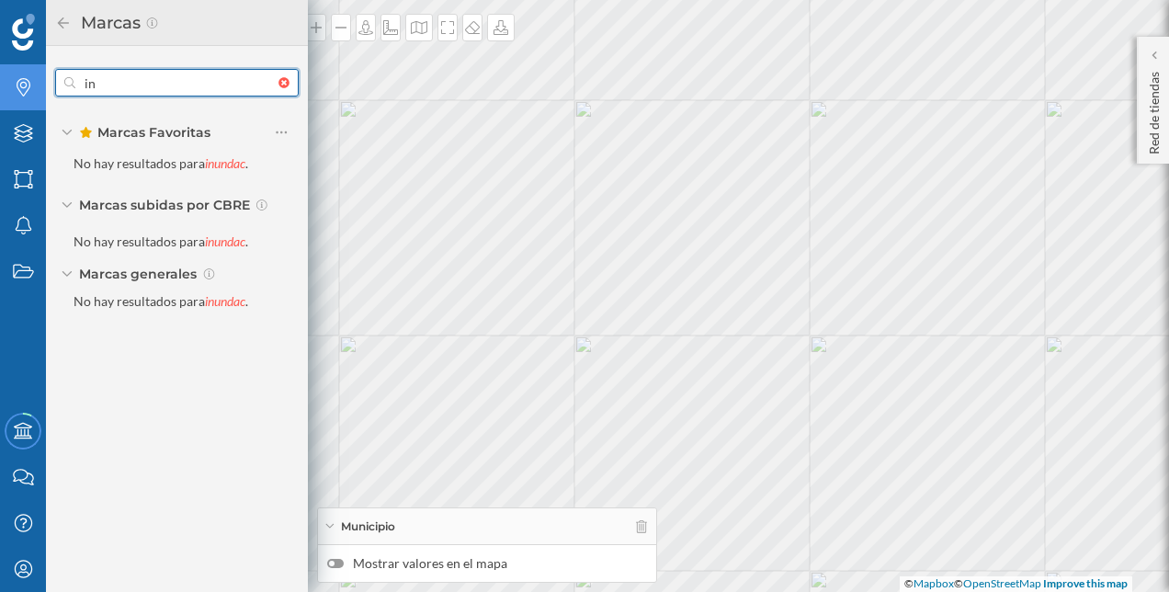
type input "i"
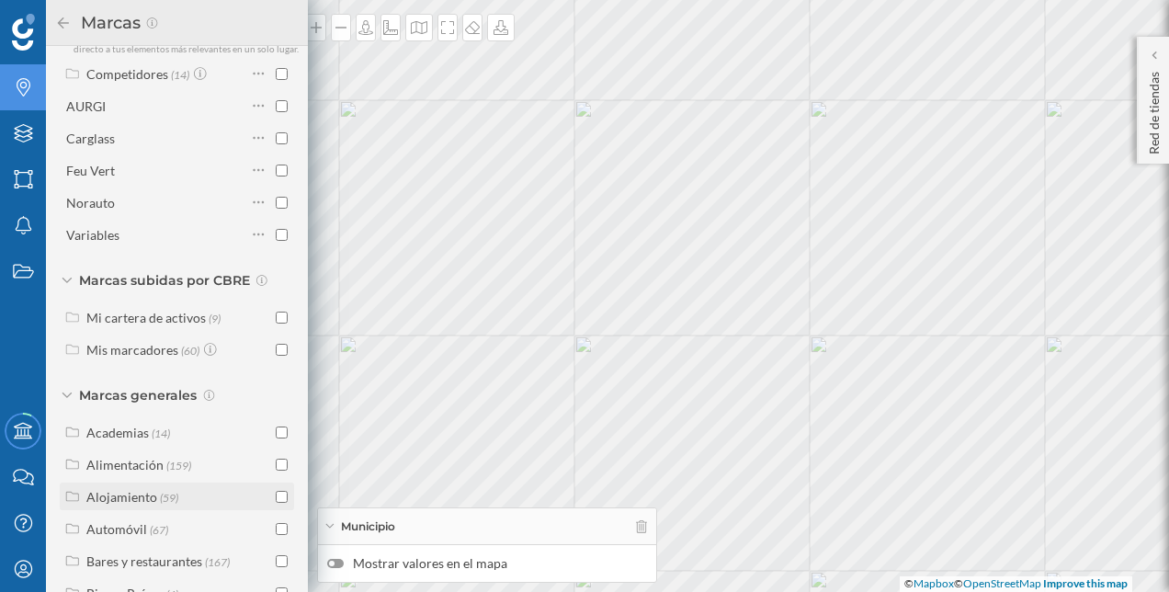
scroll to position [276, 0]
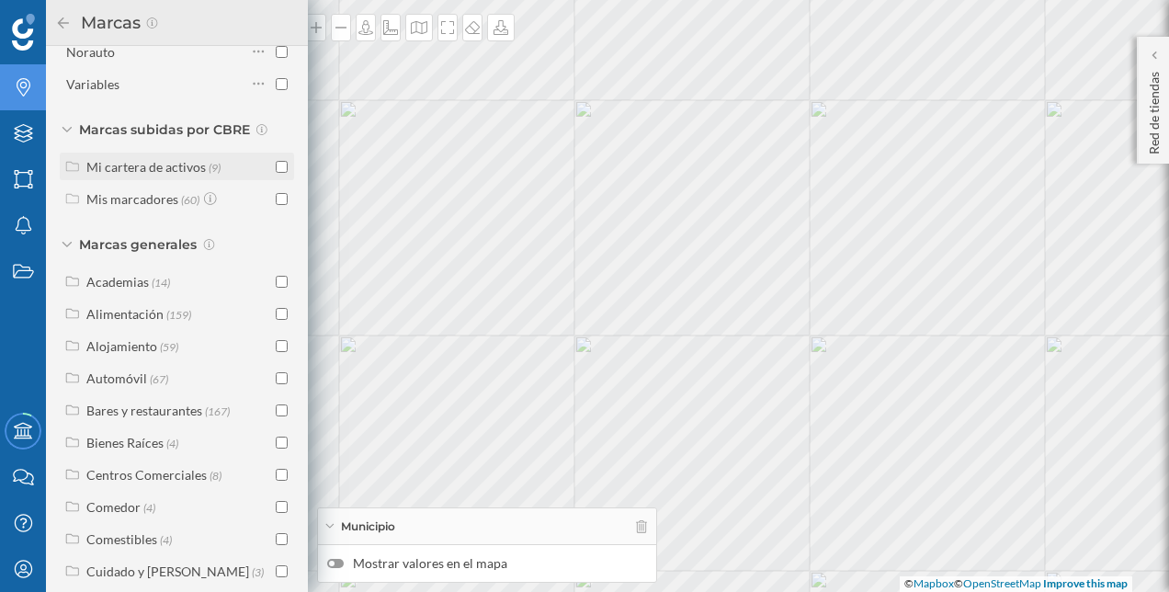
click at [140, 169] on div "Mi cartera de activos (9)" at bounding box center [177, 167] width 234 height 28
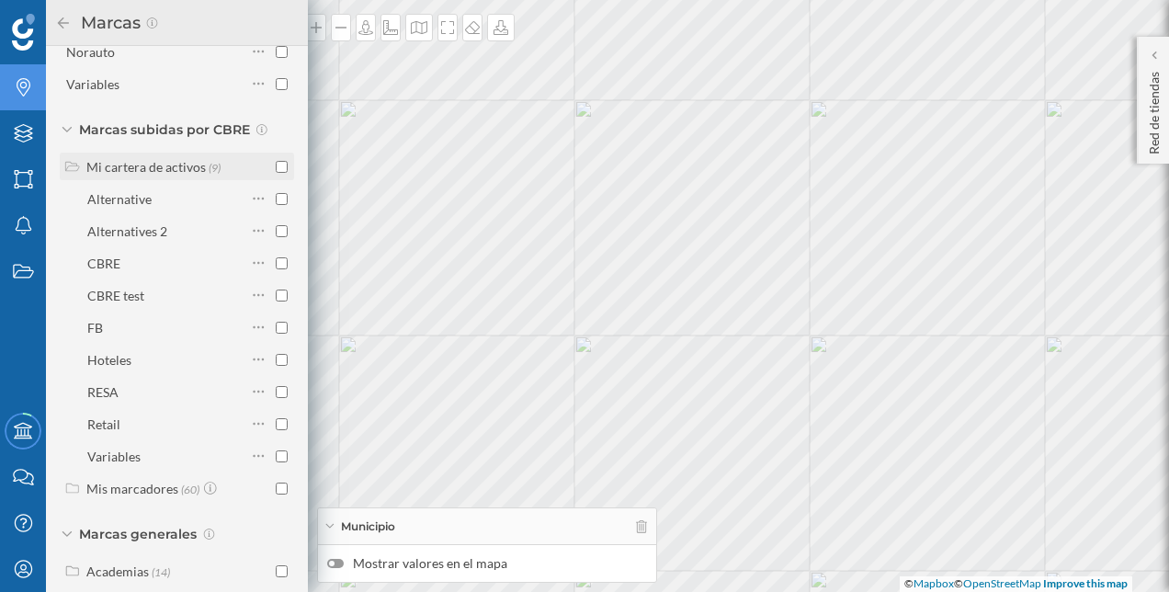
click at [152, 175] on div "Mi cartera de activos" at bounding box center [145, 167] width 119 height 16
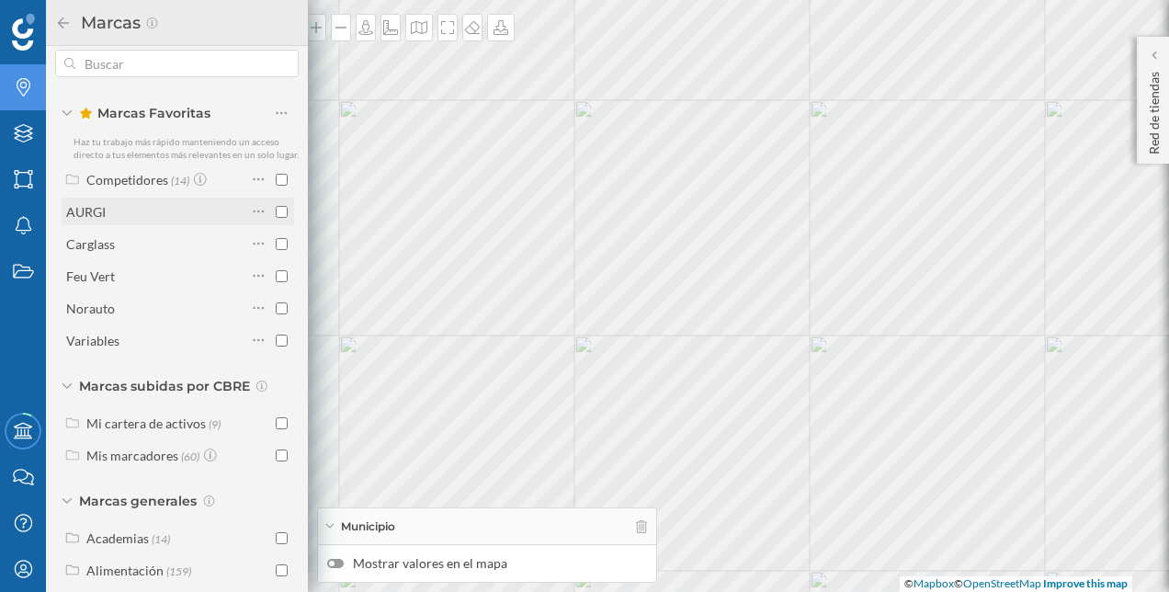
scroll to position [0, 0]
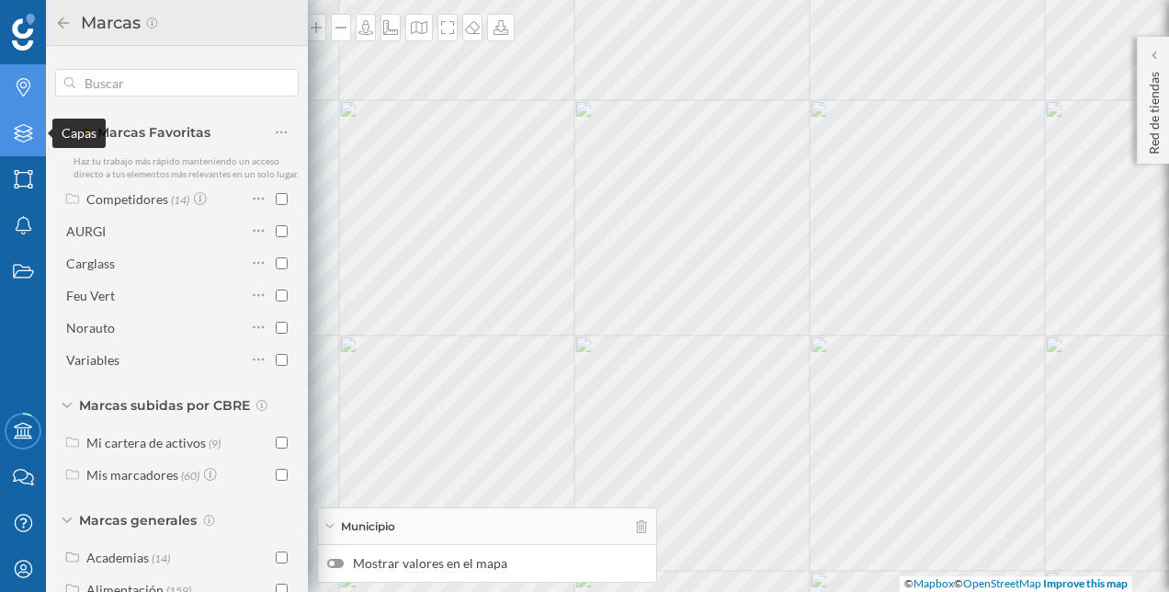
click at [39, 139] on div "Capas" at bounding box center [23, 133] width 46 height 46
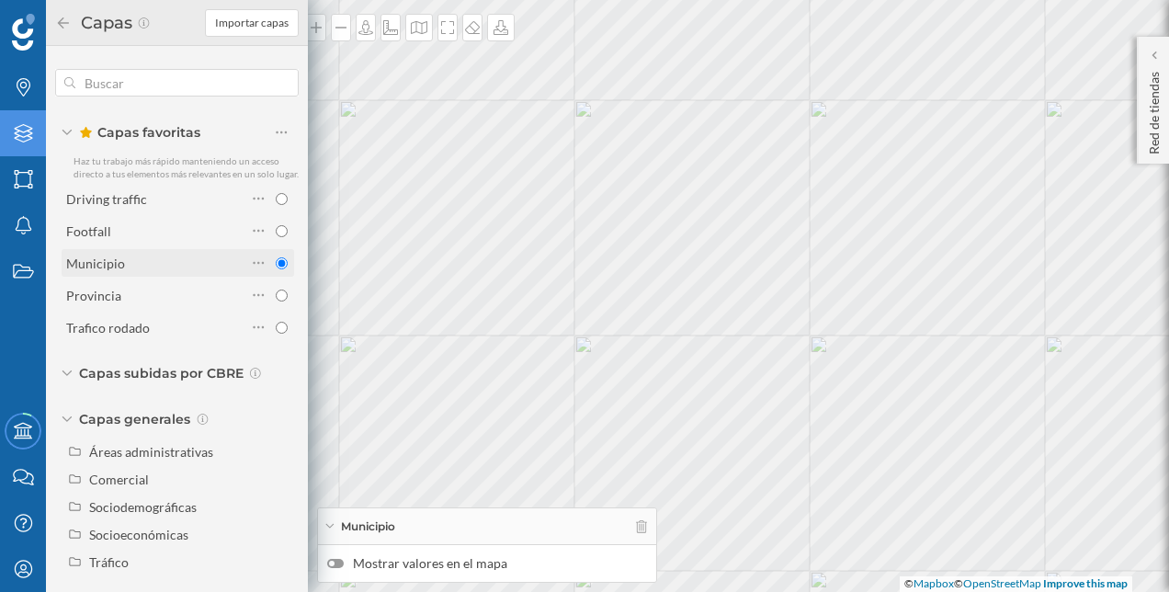
click at [278, 269] on input "radio" at bounding box center [282, 263] width 12 height 12
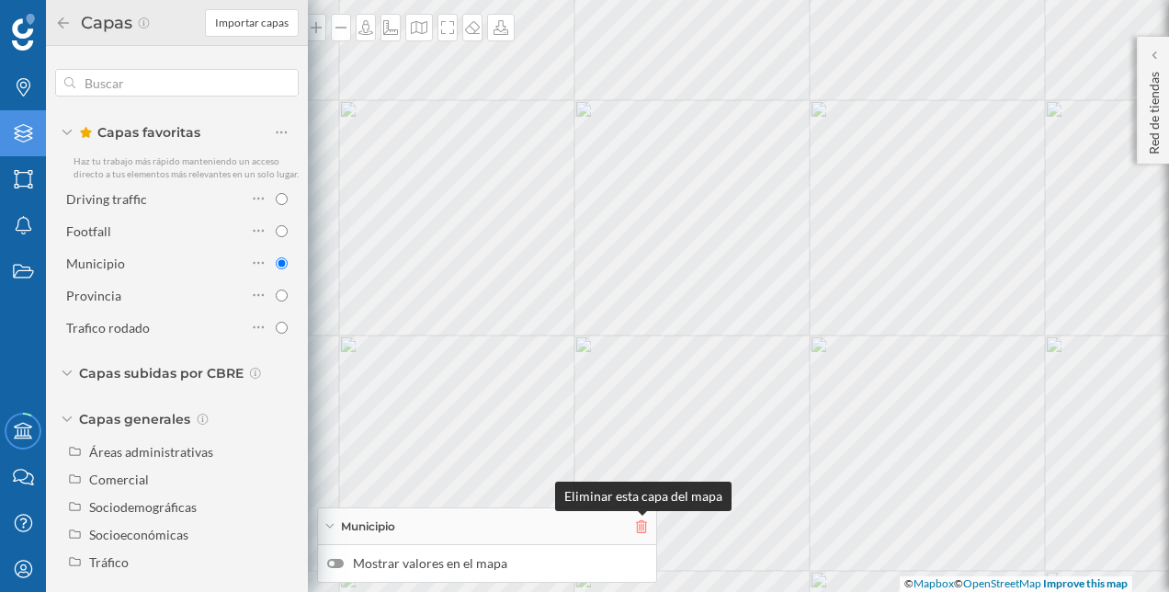
click at [640, 524] on icon at bounding box center [641, 526] width 11 height 13
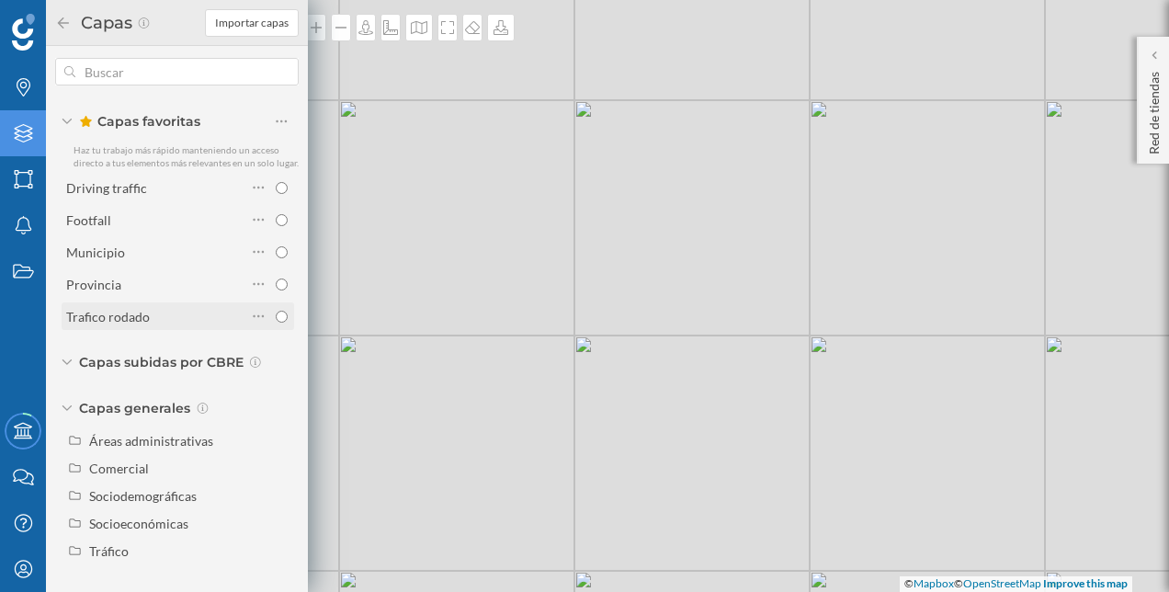
scroll to position [24, 0]
click at [19, 81] on icon "Marcas" at bounding box center [23, 87] width 23 height 18
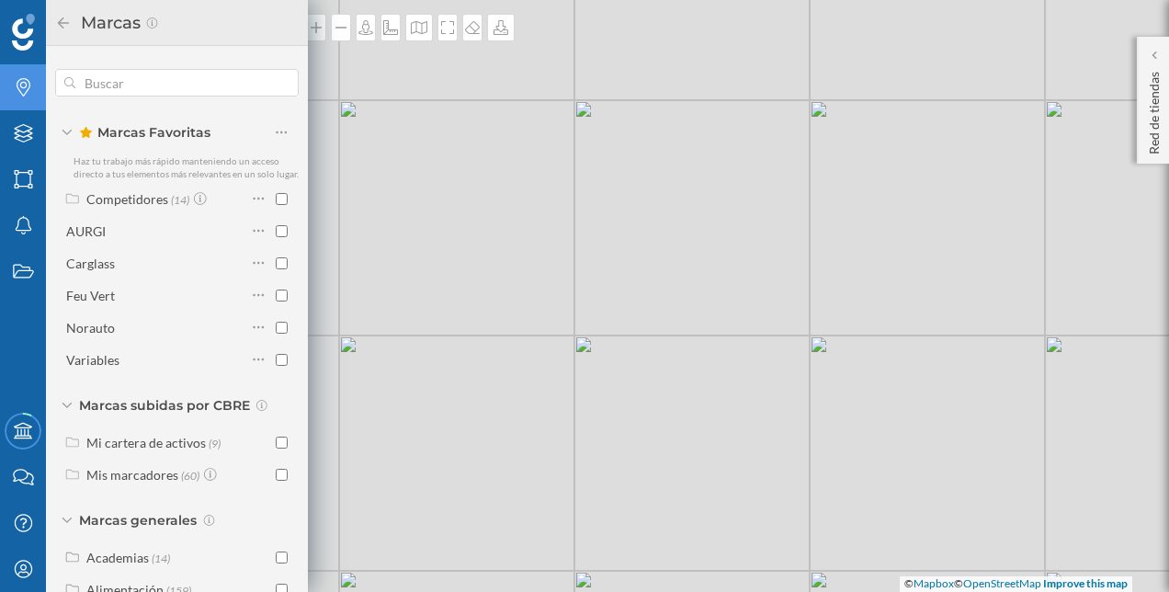
click at [657, 231] on div "© Mapbox © OpenStreetMap Improve this map" at bounding box center [584, 296] width 1169 height 592
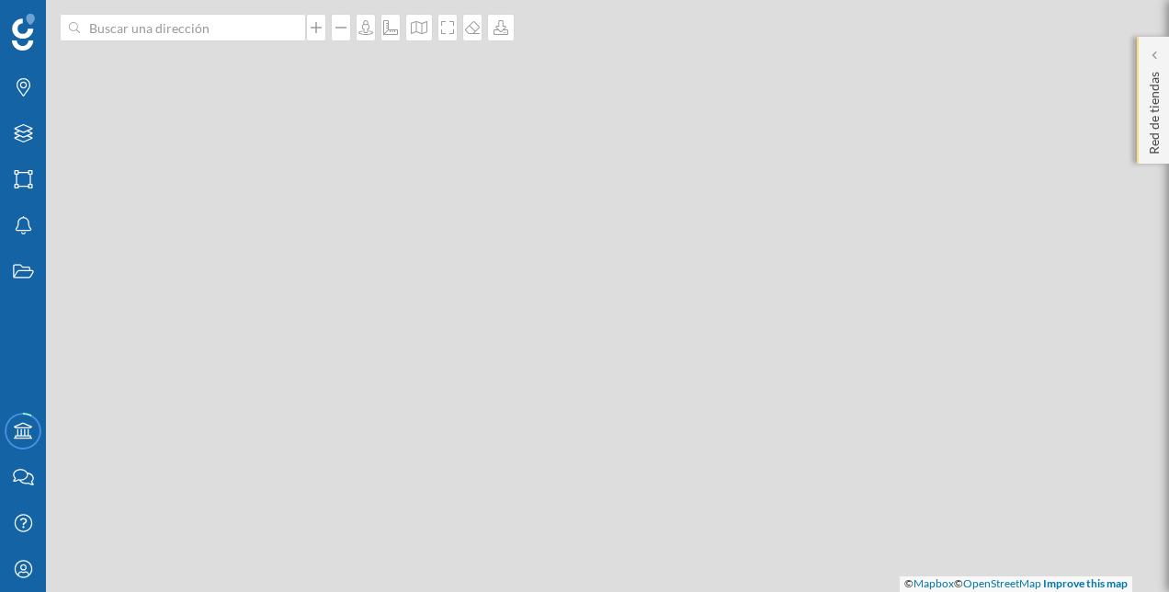
click at [1145, 96] on p "Red de tiendas" at bounding box center [1154, 109] width 18 height 90
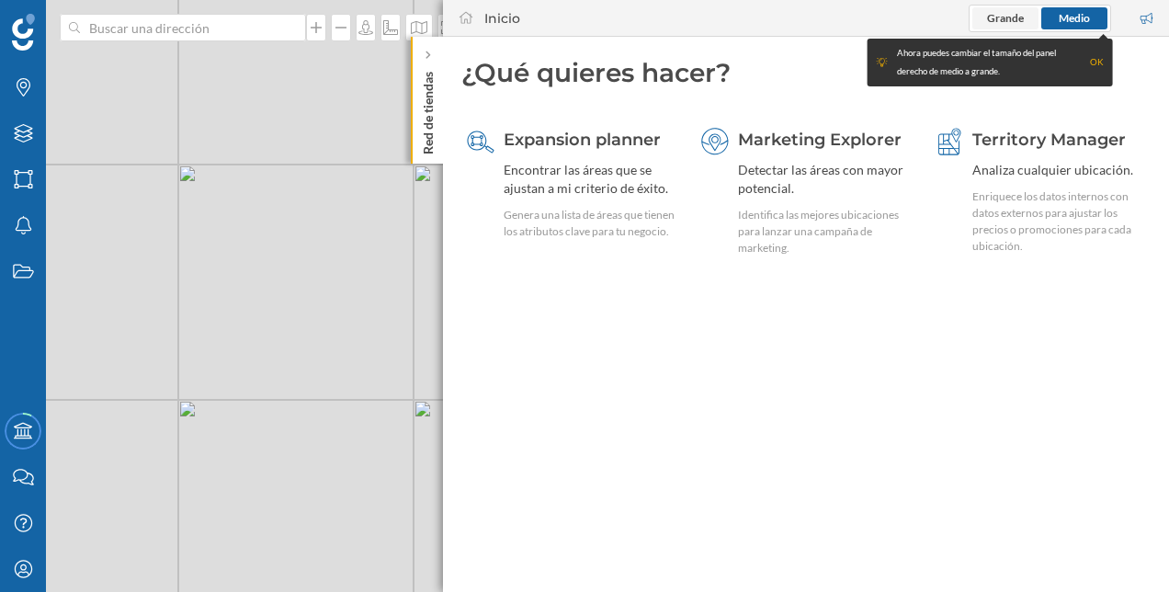
click at [1000, 26] on span "Grande" at bounding box center [1005, 18] width 37 height 17
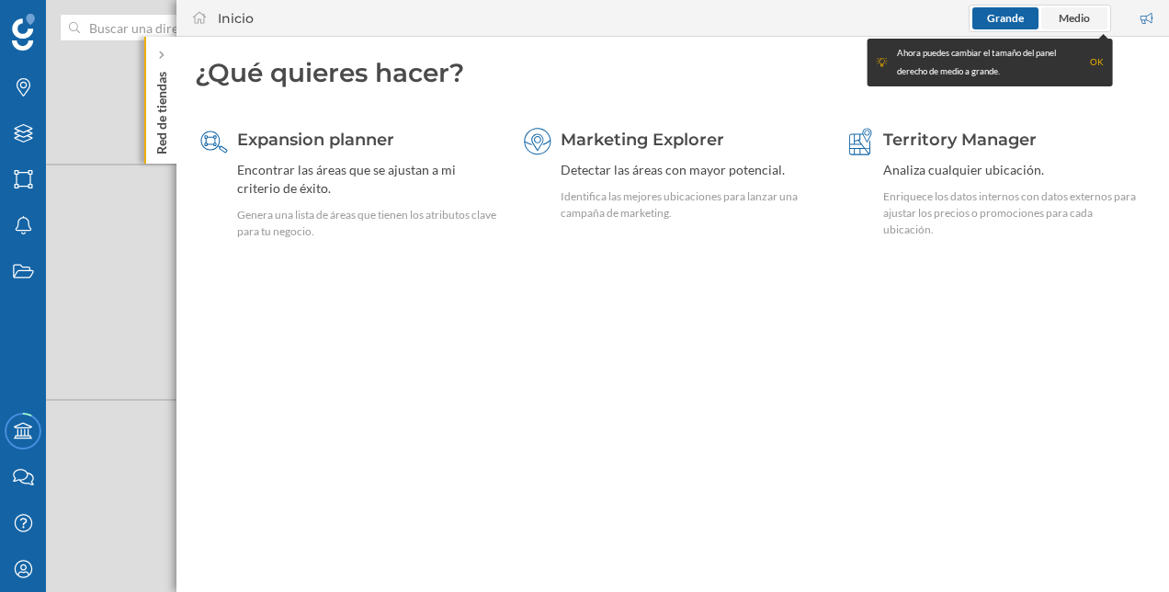
click at [1070, 18] on span "Medio" at bounding box center [1074, 18] width 31 height 14
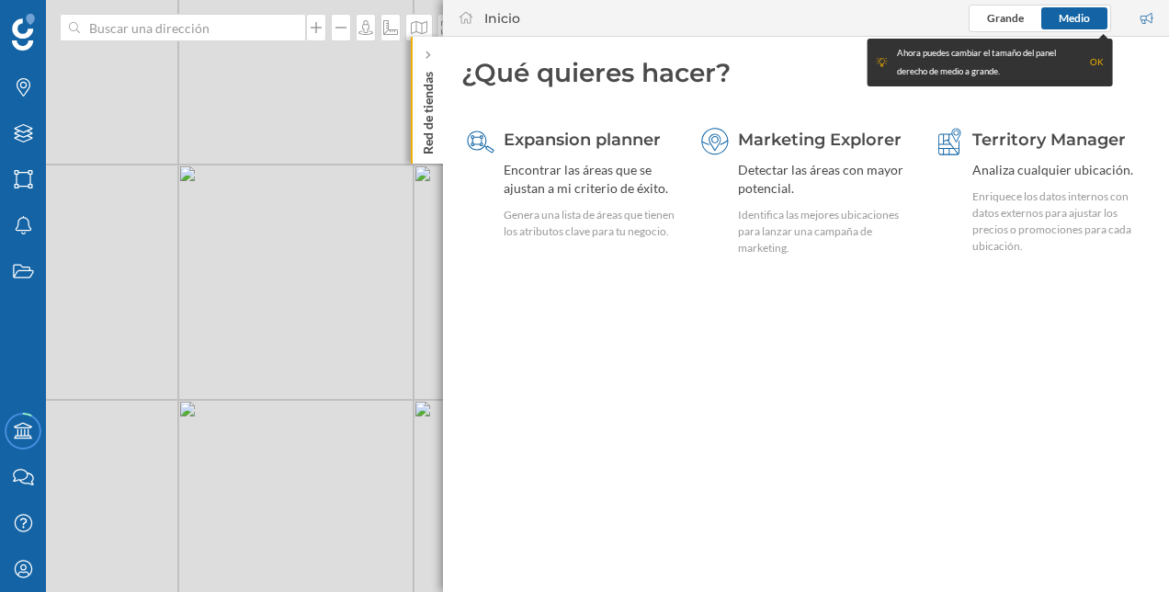
click at [1101, 57] on div "OK" at bounding box center [1097, 62] width 14 height 18
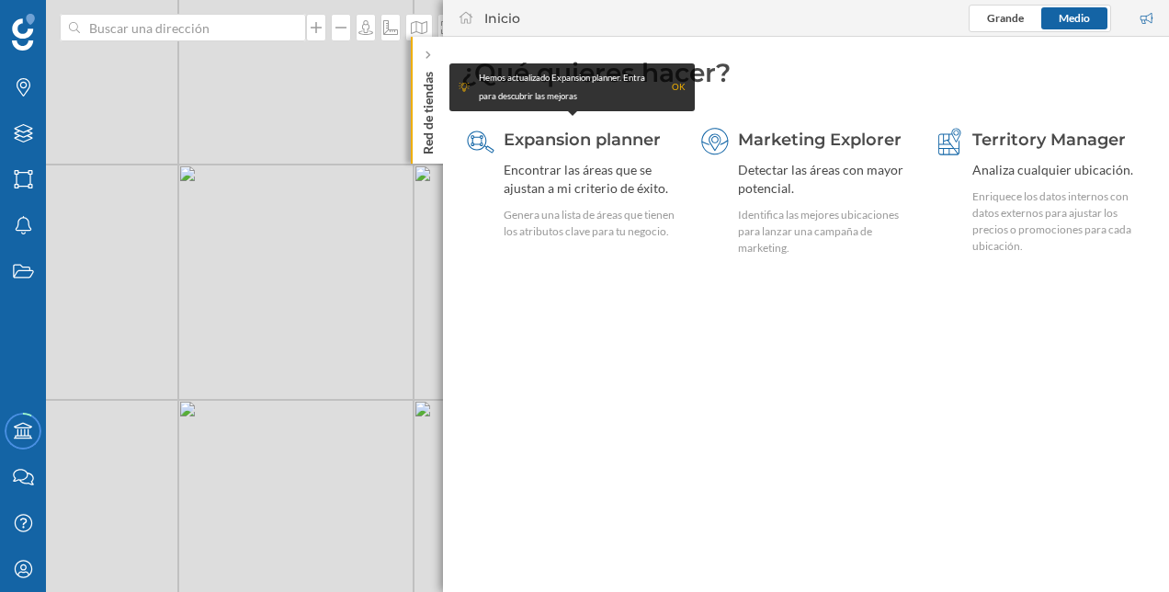
drag, startPoint x: 680, startPoint y: 82, endPoint x: 652, endPoint y: 97, distance: 32.5
click at [679, 82] on div "OK" at bounding box center [679, 87] width 14 height 18
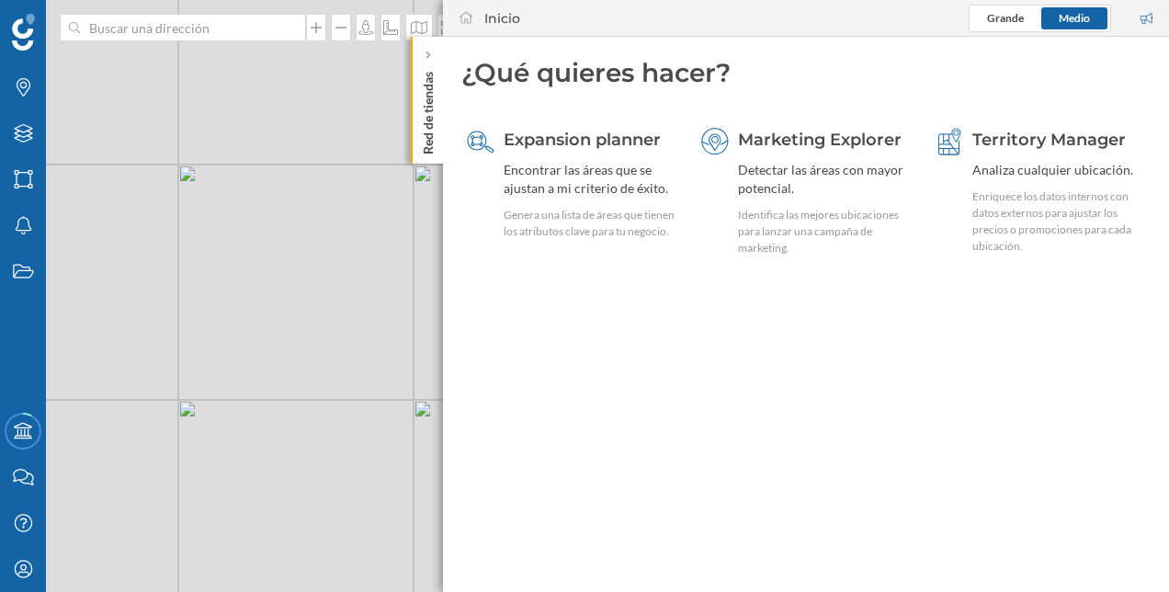
click at [419, 104] on p "Red de tiendas" at bounding box center [428, 109] width 18 height 90
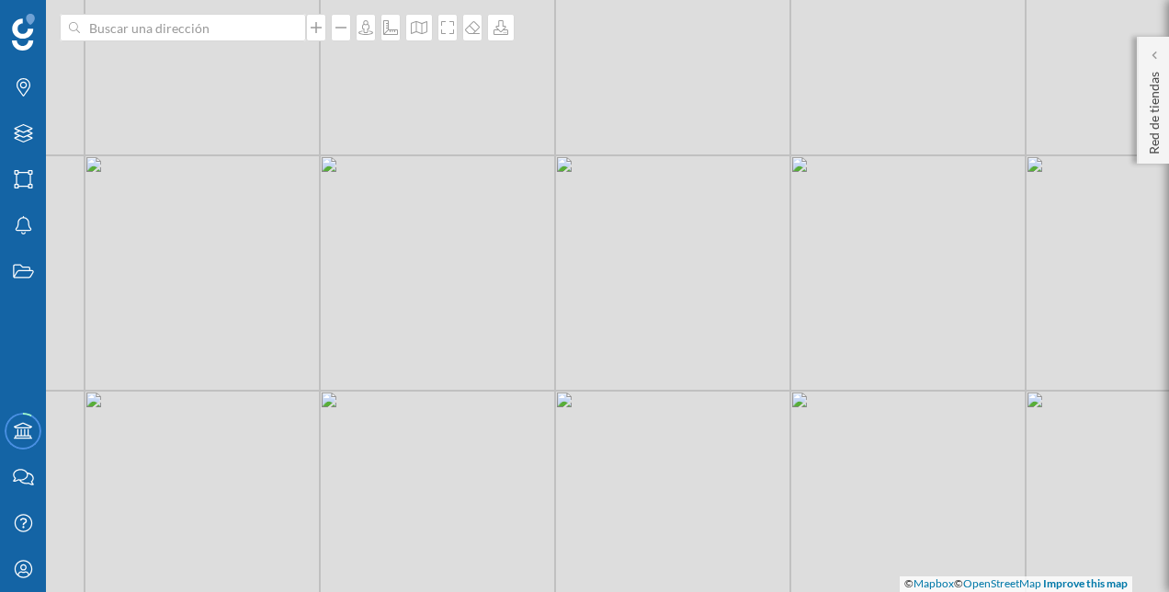
drag, startPoint x: 771, startPoint y: 199, endPoint x: 764, endPoint y: 299, distance: 99.5
click at [763, 305] on div "© Mapbox © OpenStreetMap Improve this map" at bounding box center [584, 296] width 1169 height 592
